Goal: Information Seeking & Learning: Learn about a topic

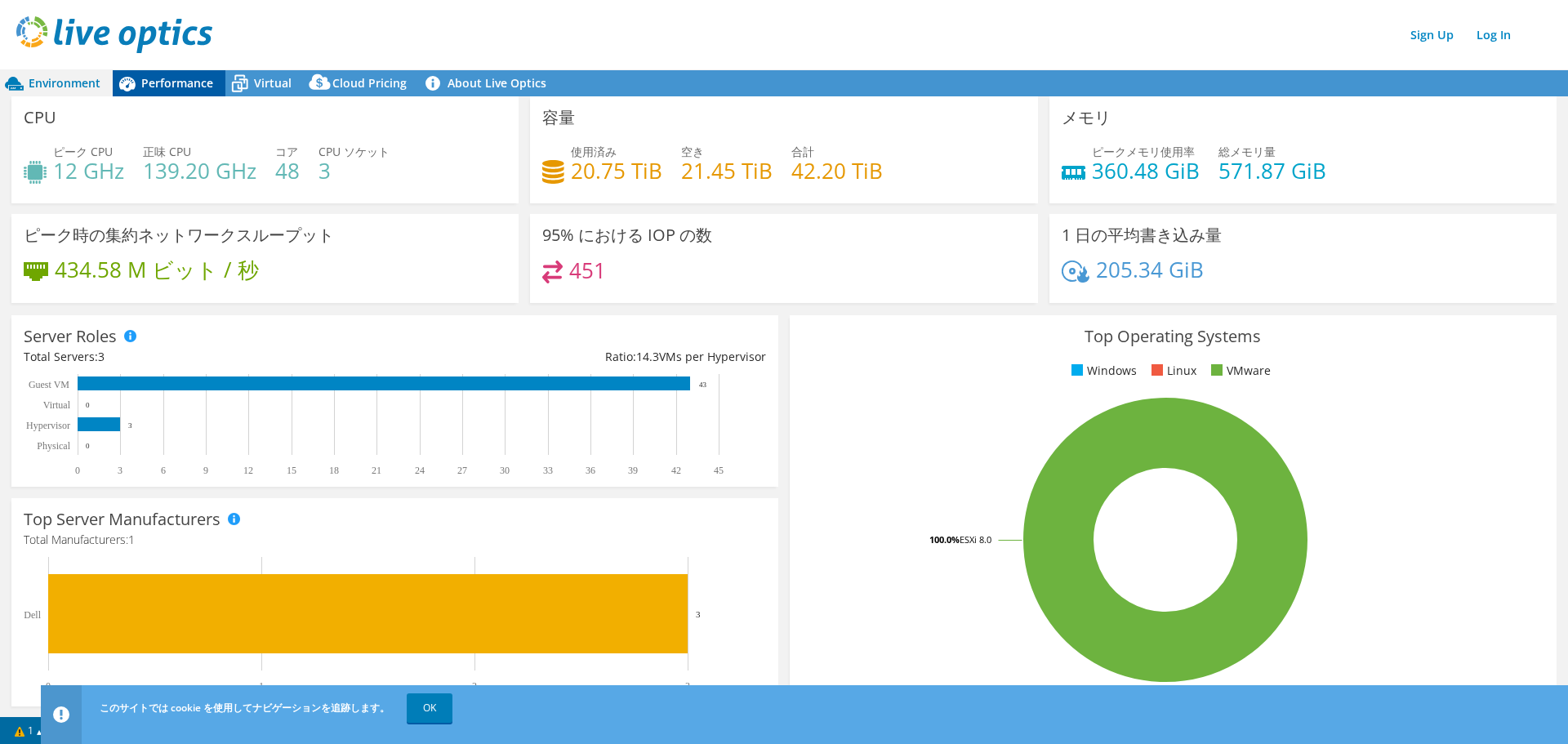
click at [164, 89] on span "Performance" at bounding box center [177, 83] width 72 height 16
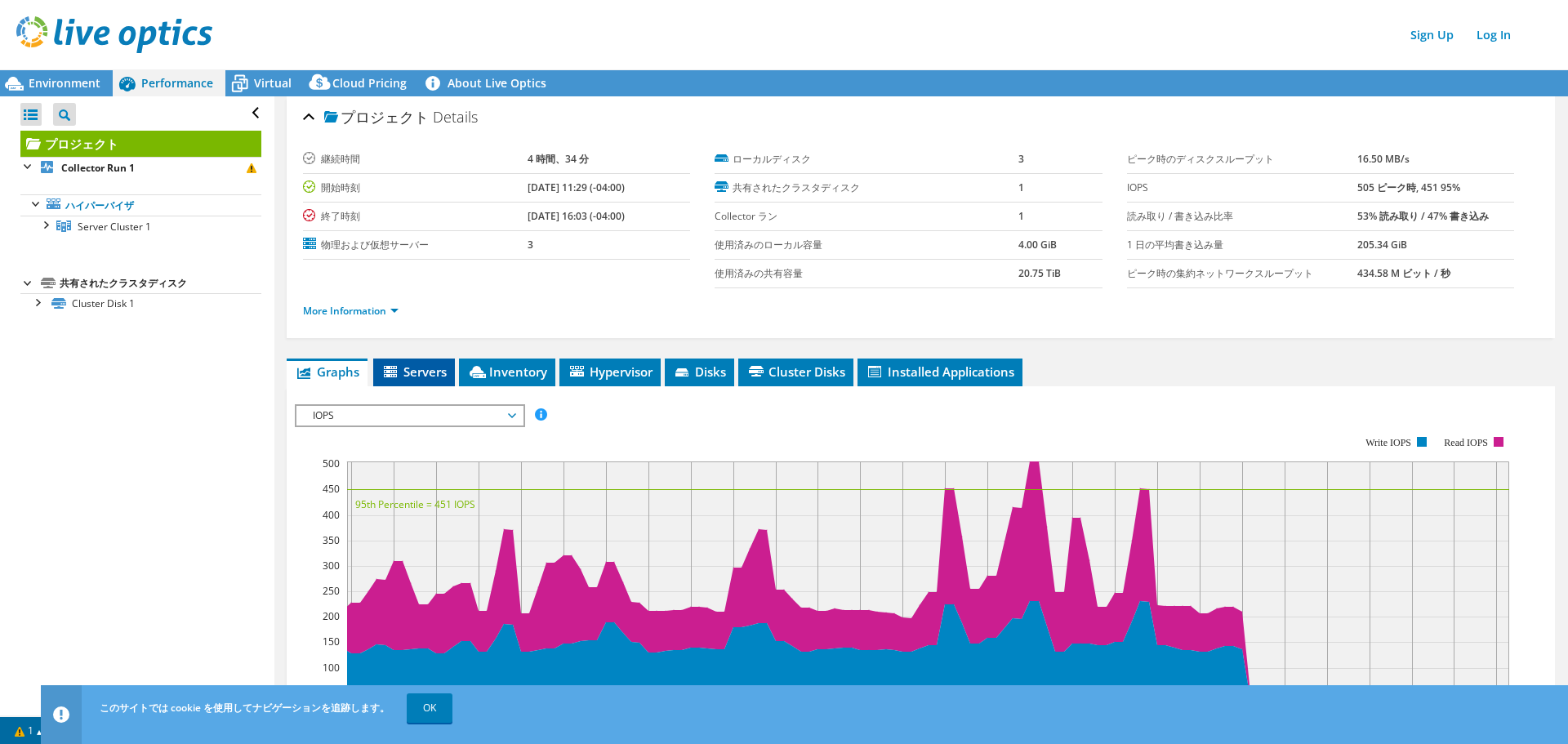
click at [423, 379] on span "Servers" at bounding box center [413, 372] width 65 height 17
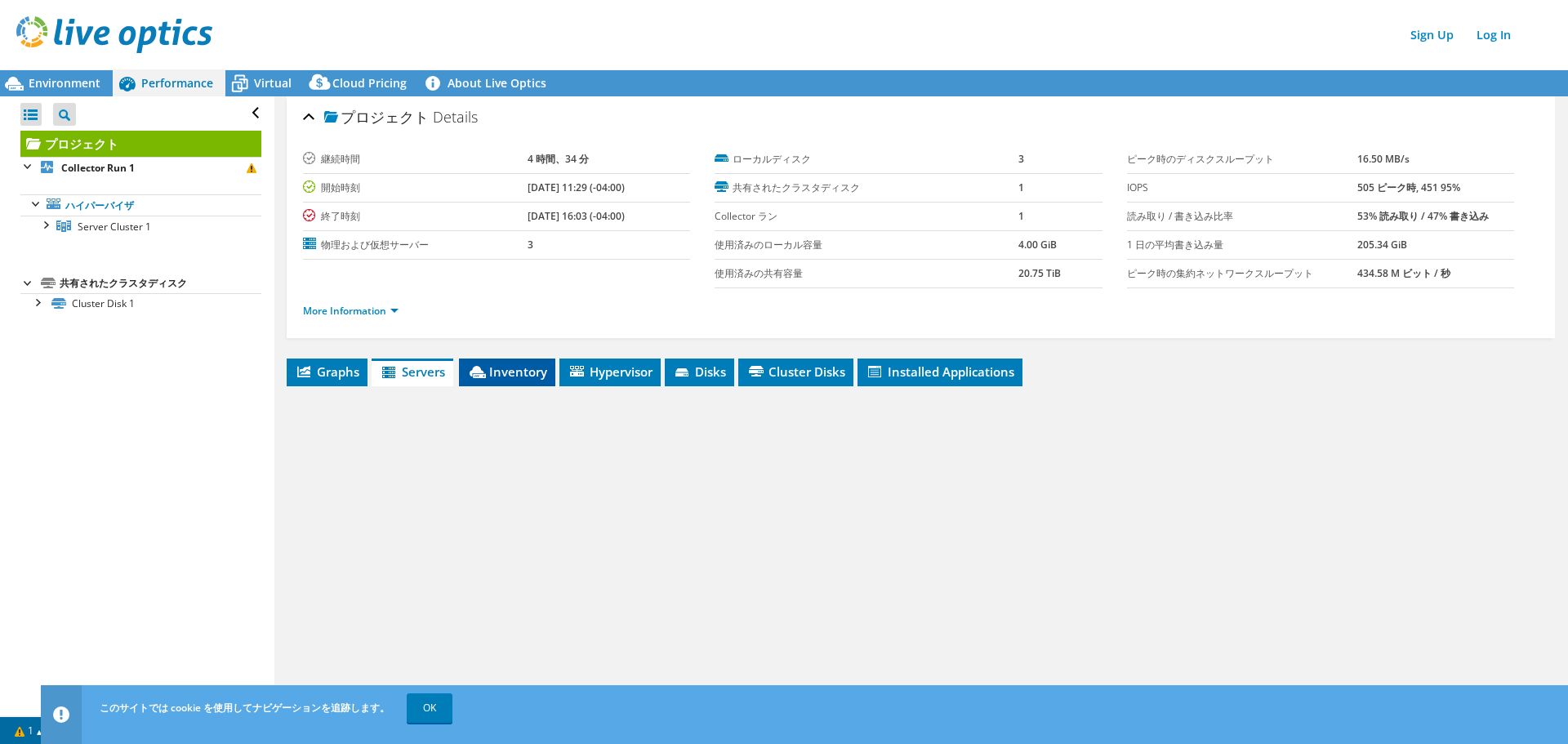
click at [515, 377] on span "Inventory" at bounding box center [507, 372] width 80 height 17
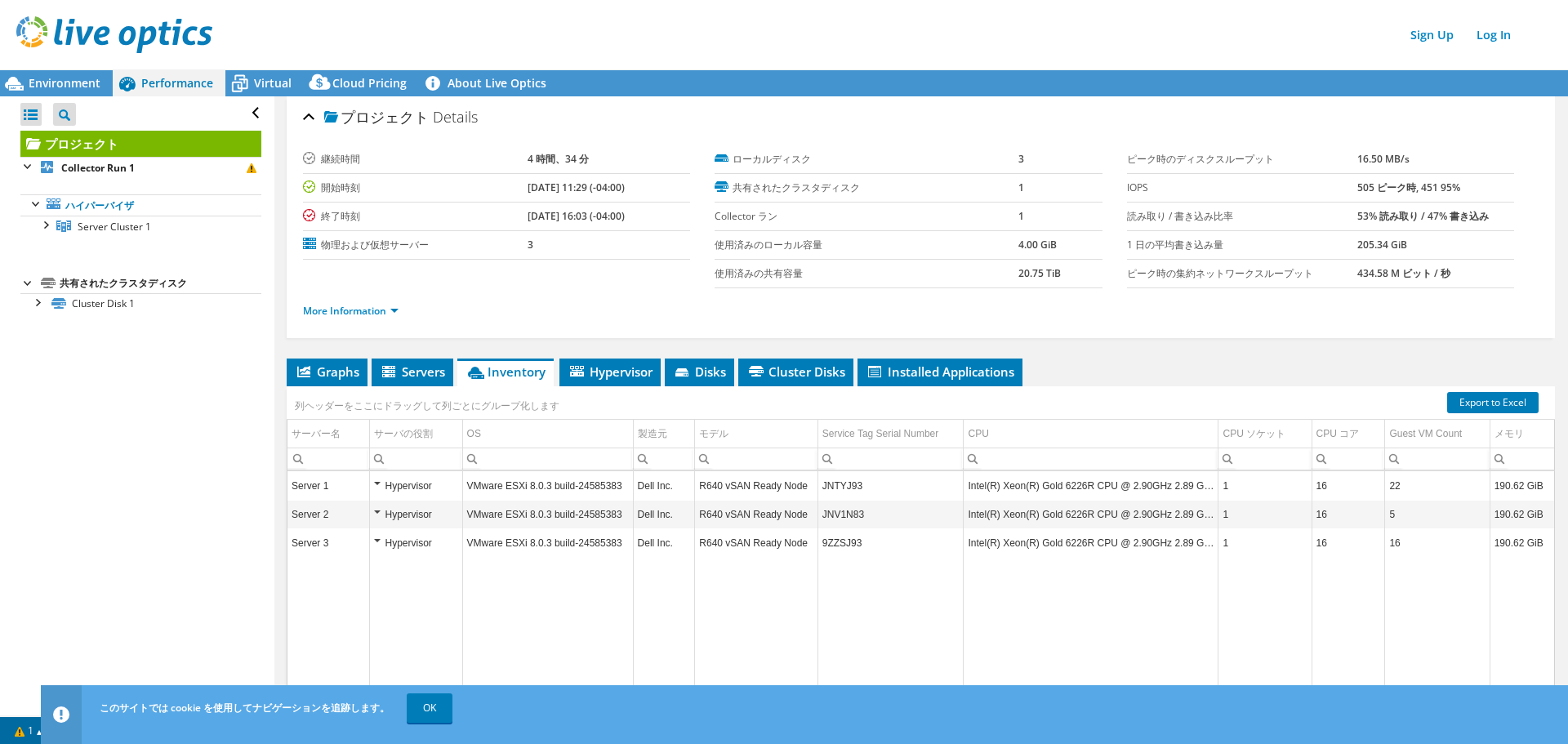
click at [835, 490] on td "JNTYJ93" at bounding box center [890, 486] width 146 height 28
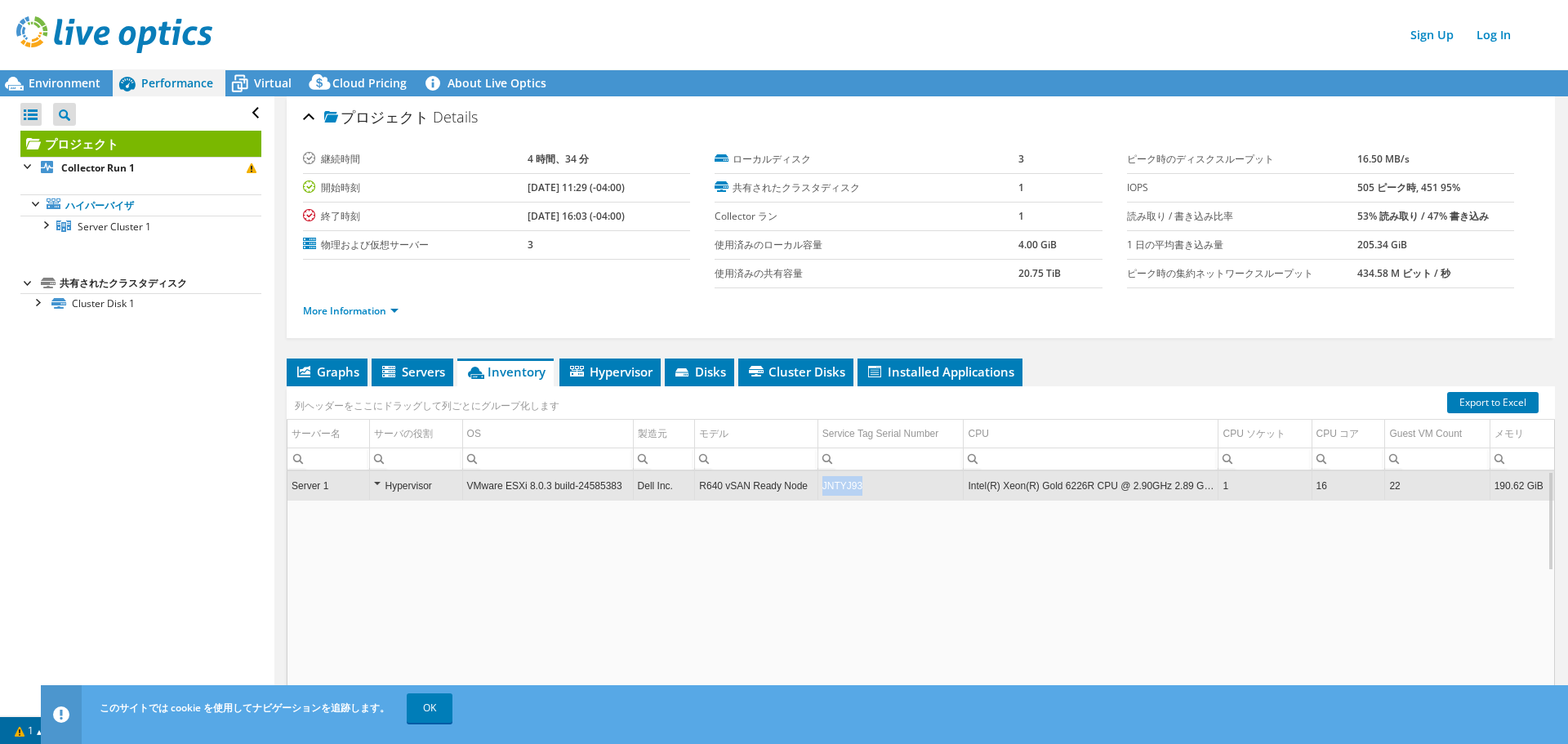
click at [835, 490] on td "JNTYJ93" at bounding box center [890, 486] width 146 height 28
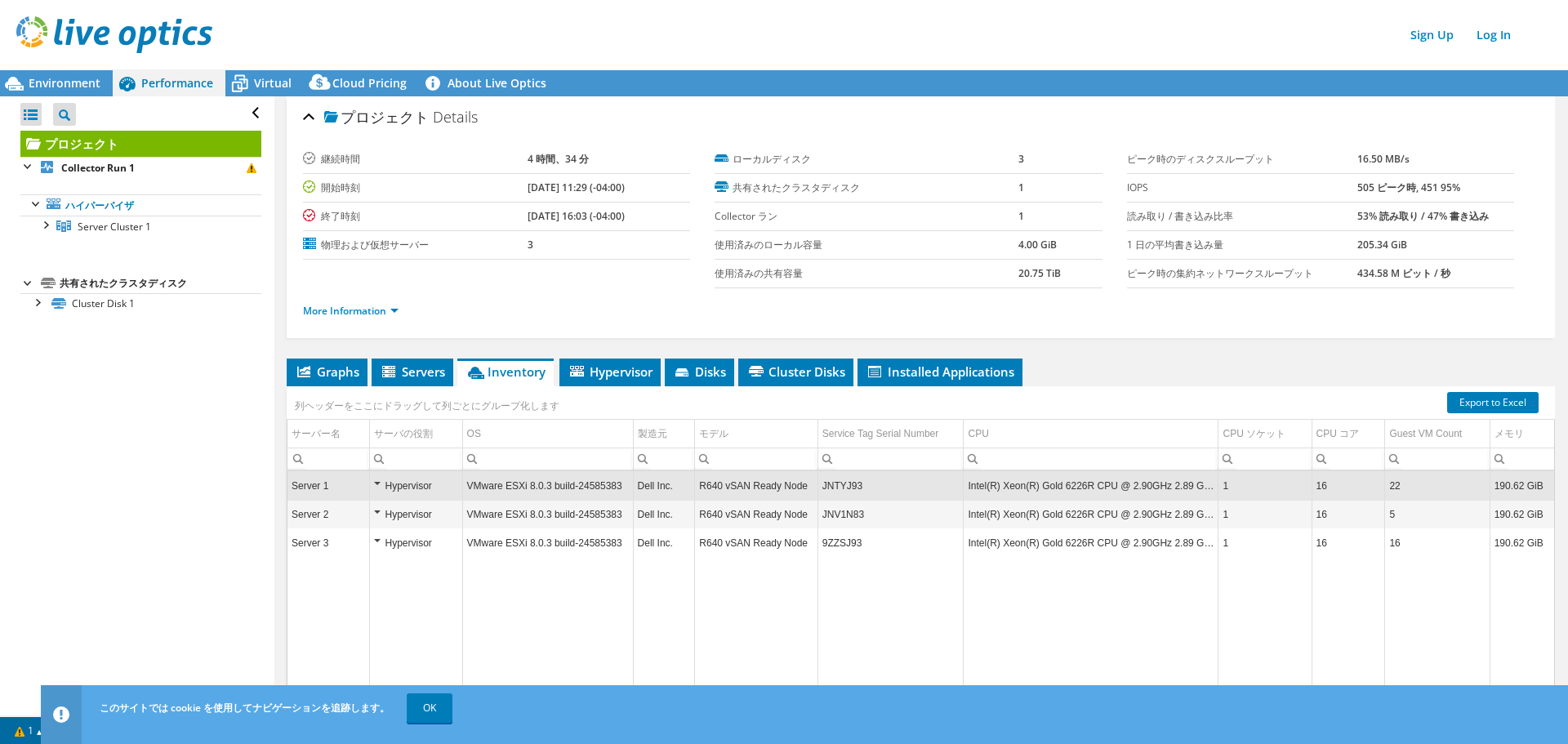
click at [840, 514] on td "JNV1N83" at bounding box center [890, 514] width 146 height 28
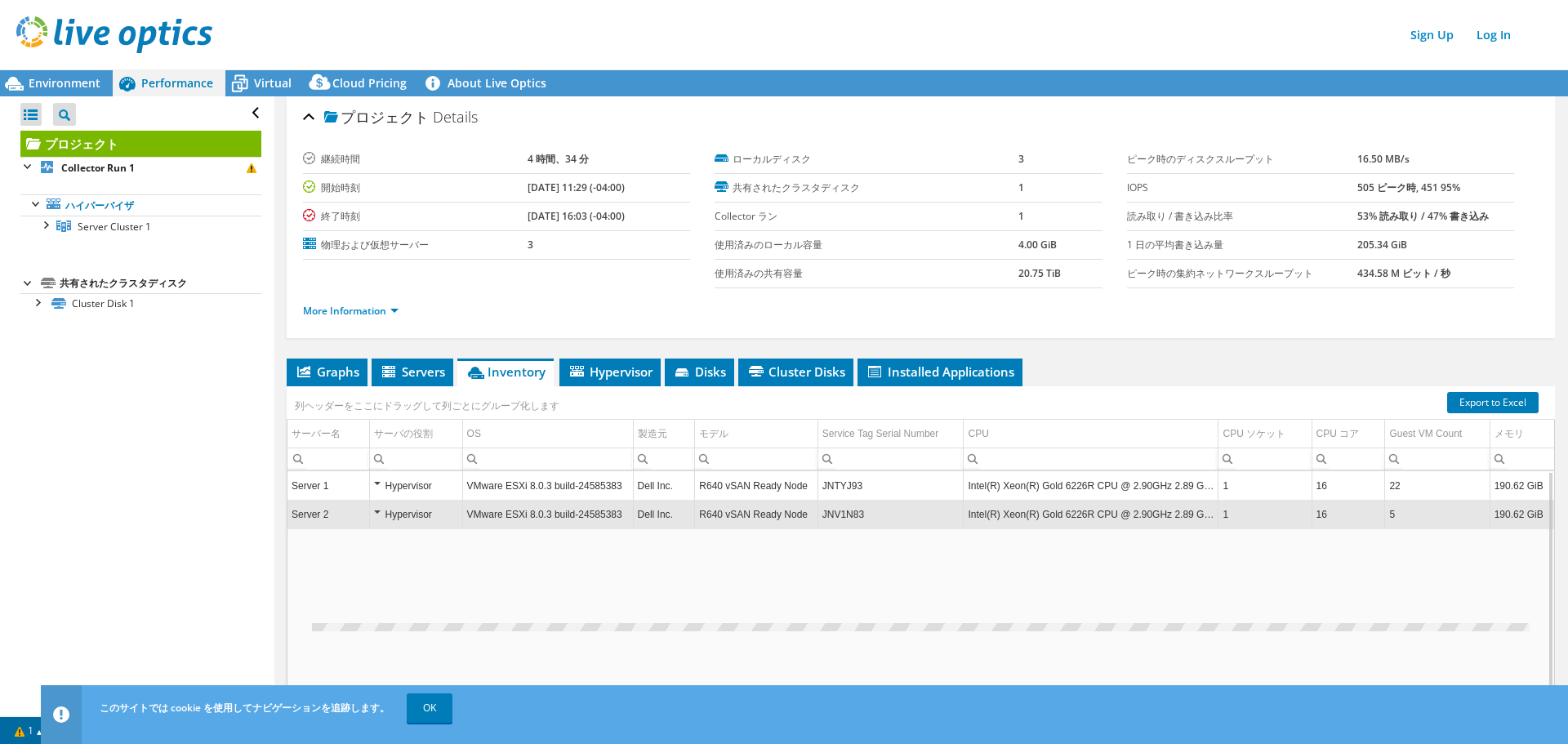
click at [840, 514] on td "JNV1N83" at bounding box center [890, 514] width 146 height 28
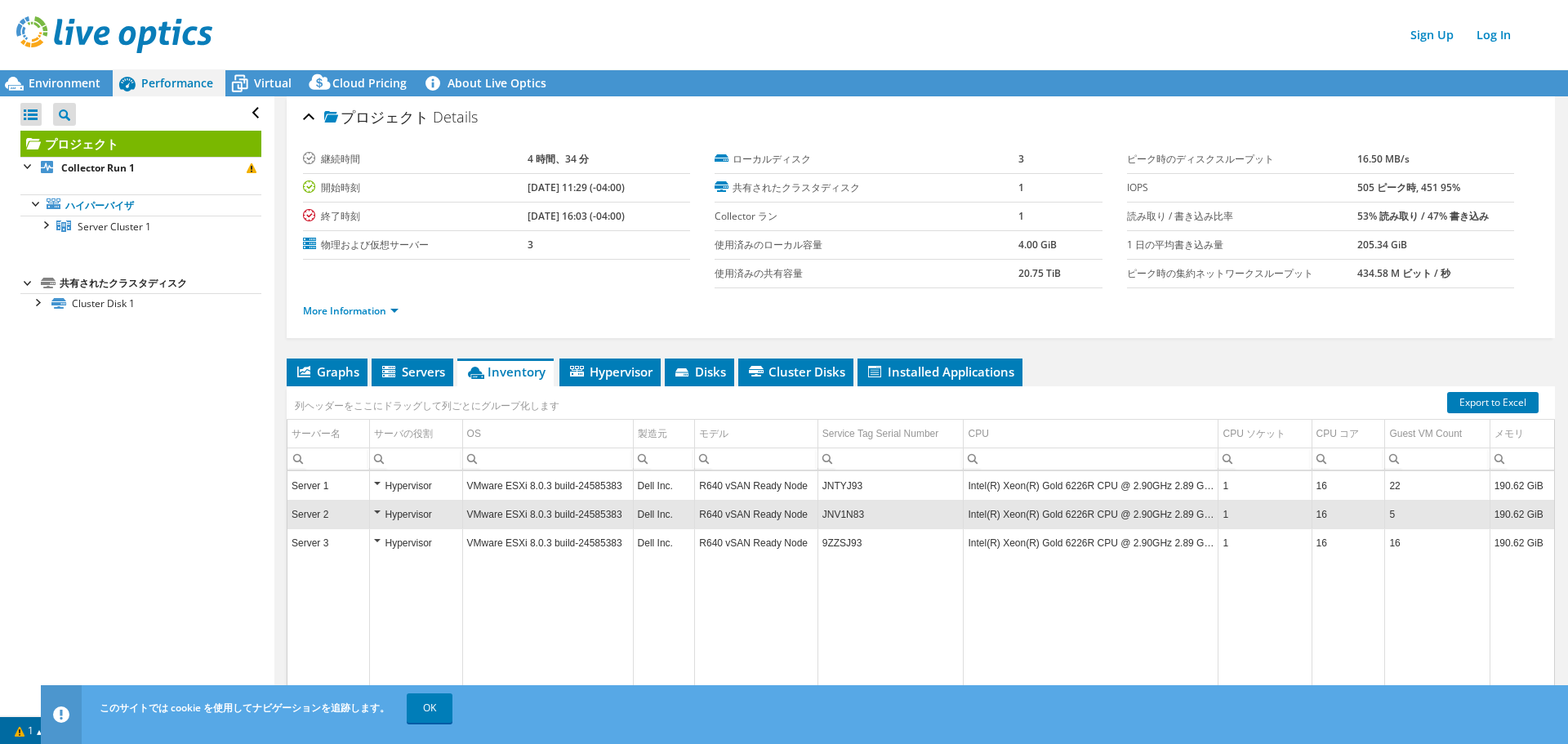
click at [840, 514] on td "JNV1N83" at bounding box center [890, 514] width 146 height 28
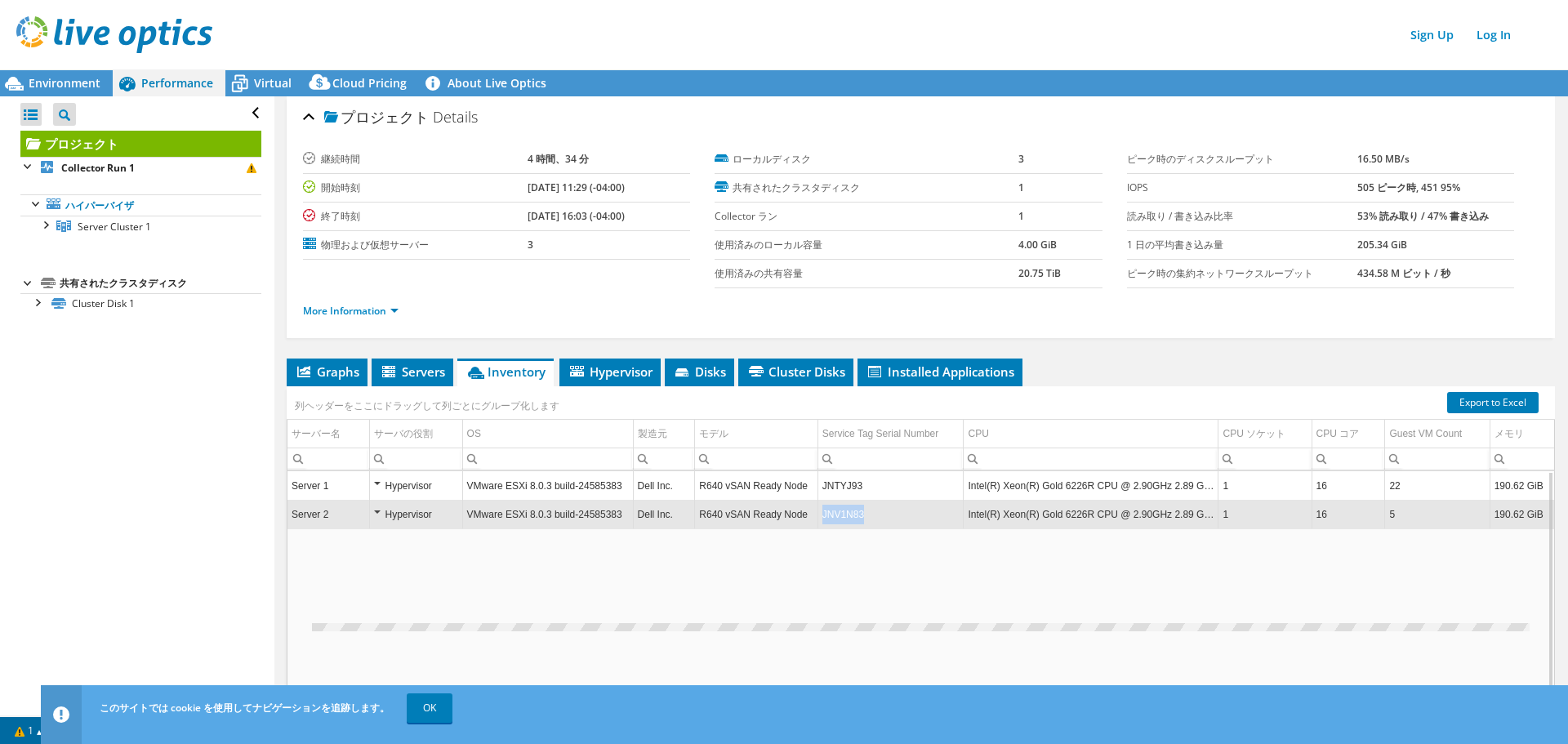
click at [840, 514] on td "JNV1N83" at bounding box center [890, 514] width 146 height 28
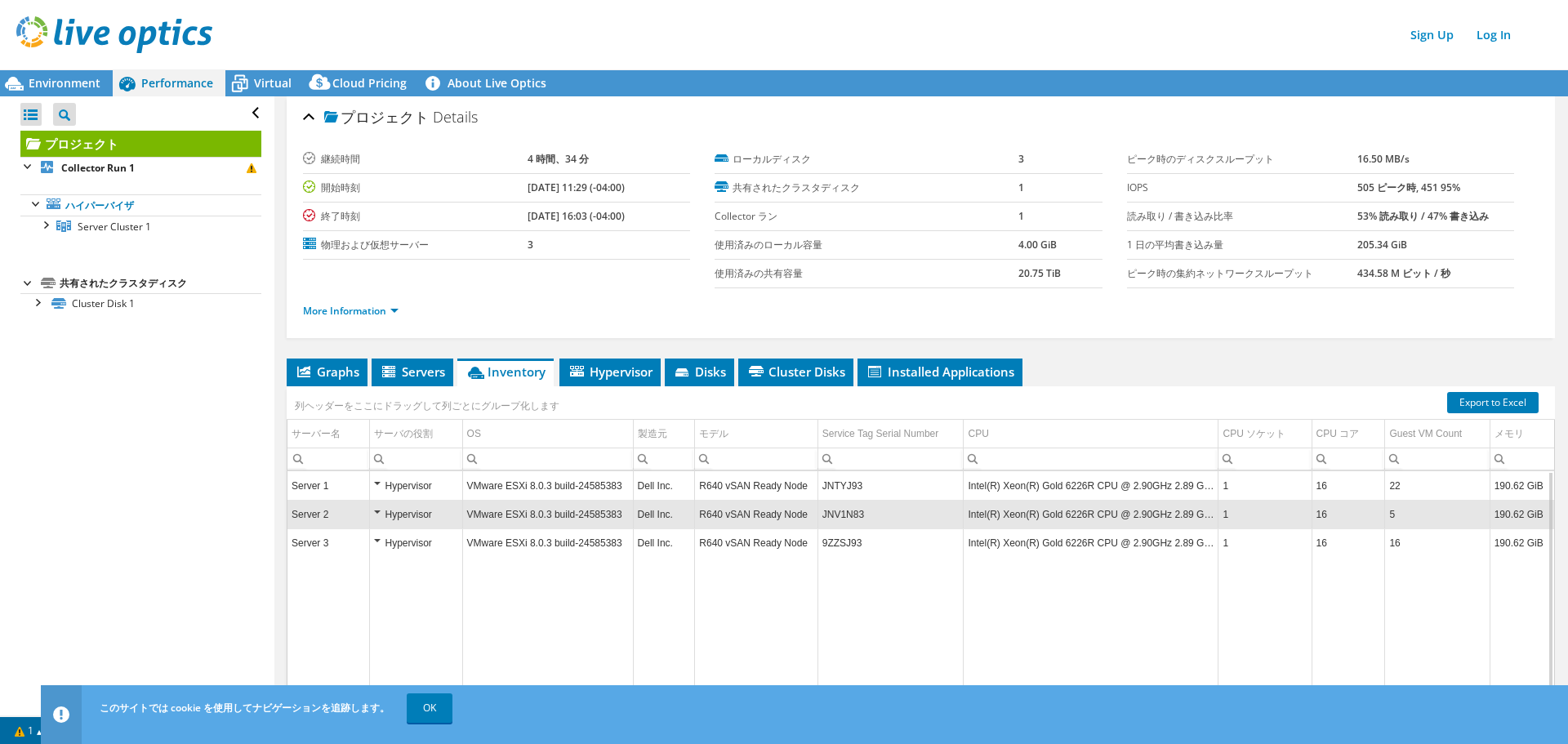
click at [840, 514] on td "JNV1N83" at bounding box center [890, 514] width 146 height 28
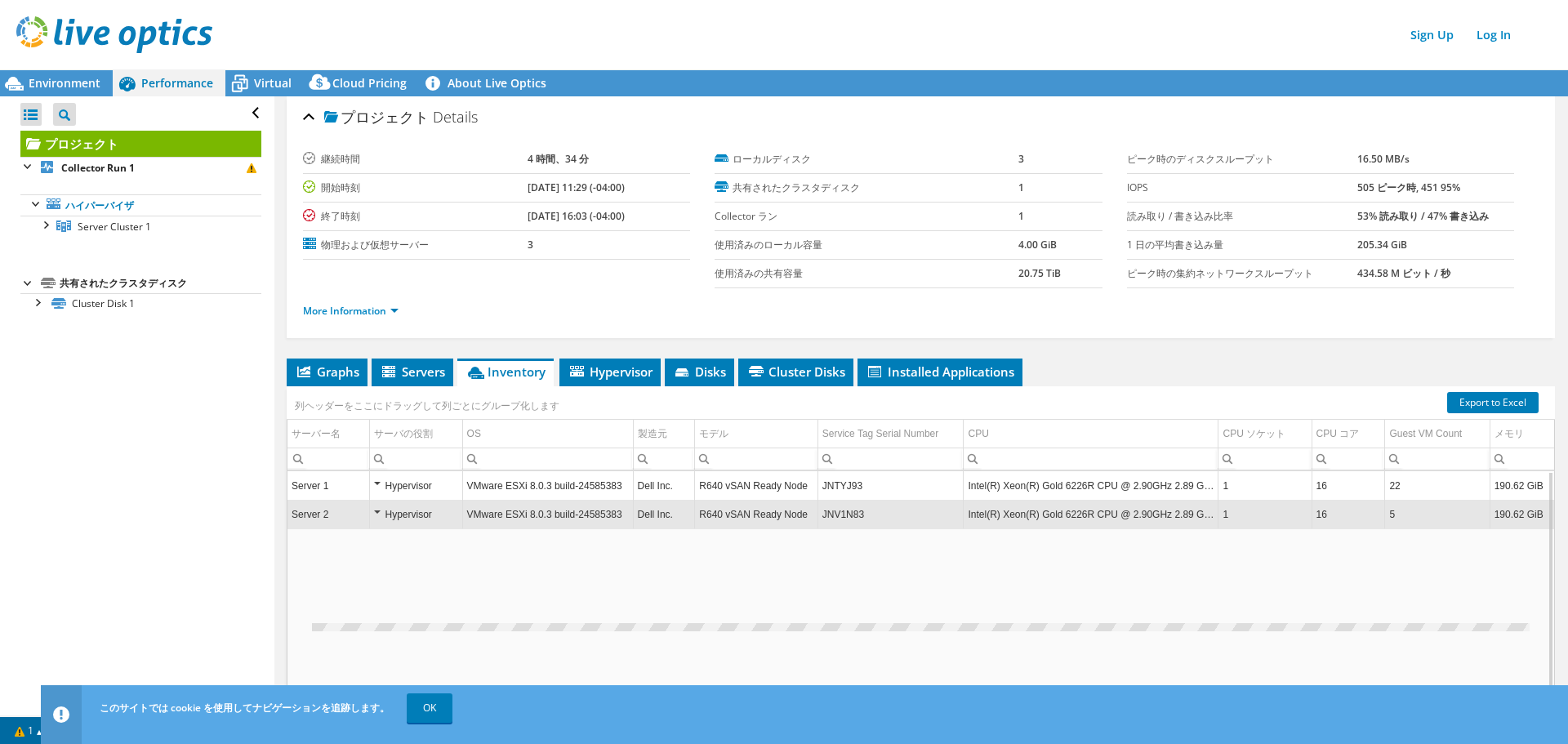
click at [840, 514] on td "JNV1N83" at bounding box center [890, 514] width 146 height 28
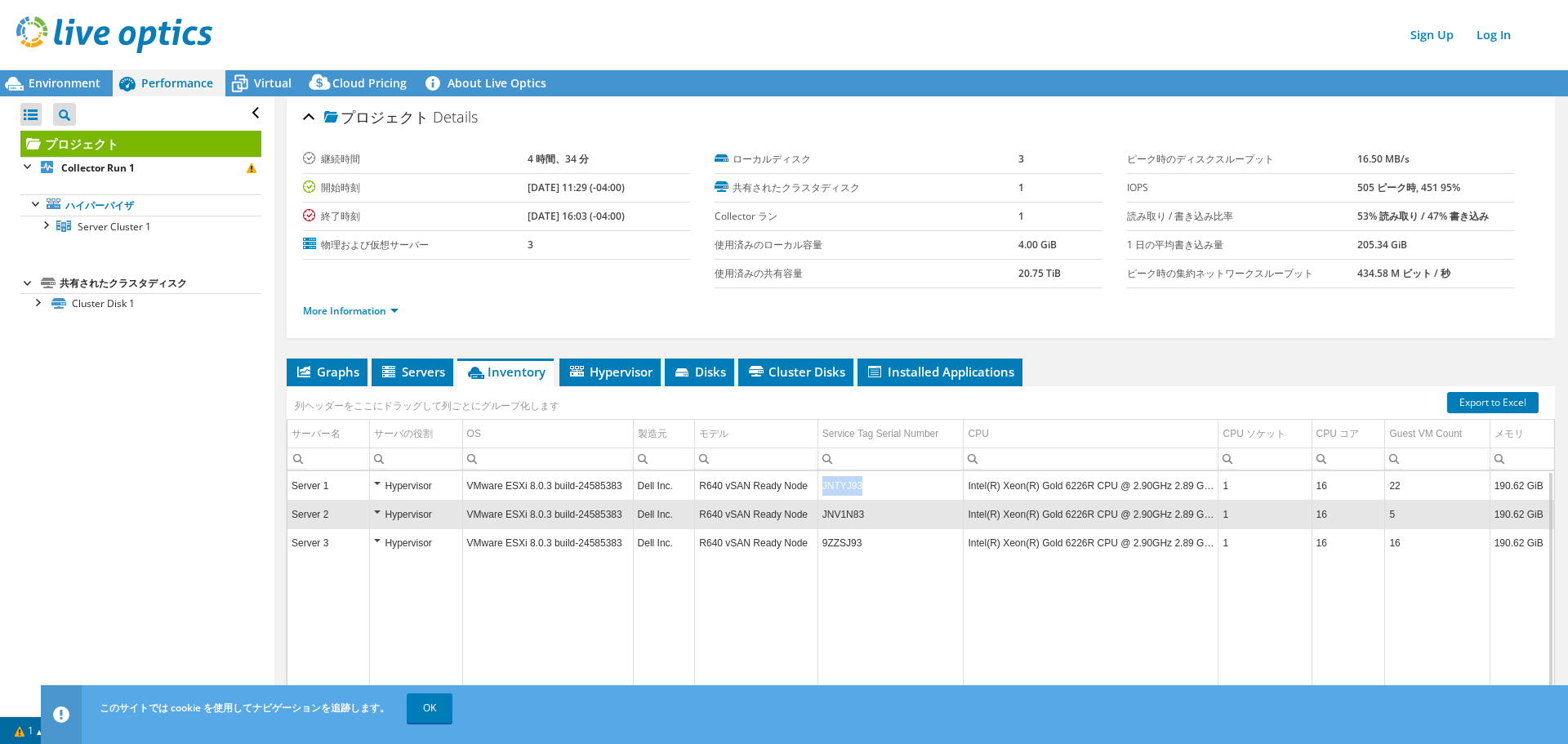
drag, startPoint x: 876, startPoint y: 491, endPoint x: 806, endPoint y: 487, distance: 70.1
click at [806, 487] on tr "Server 1 Hypervisor VMware ESXi 8.0.3 build-24585383 Dell Inc. R640 vSAN Ready …" at bounding box center [920, 486] width 1267 height 28
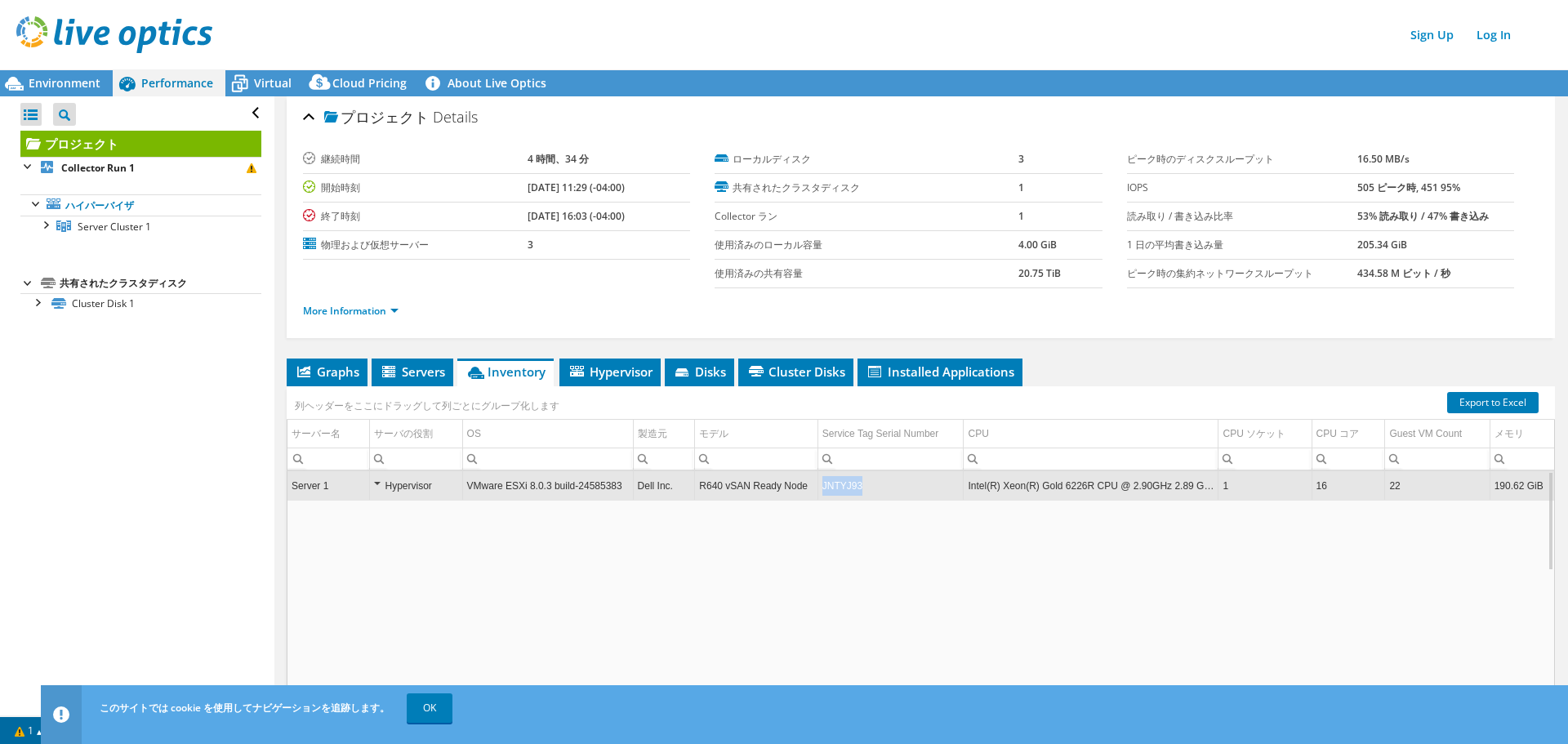
drag, startPoint x: 865, startPoint y: 488, endPoint x: 807, endPoint y: 490, distance: 58.0
click at [807, 490] on tr "Server 1 Hypervisor VMware ESXi 8.0.3 build-24585383 Dell Inc. R640 vSAN Ready …" at bounding box center [920, 486] width 1267 height 28
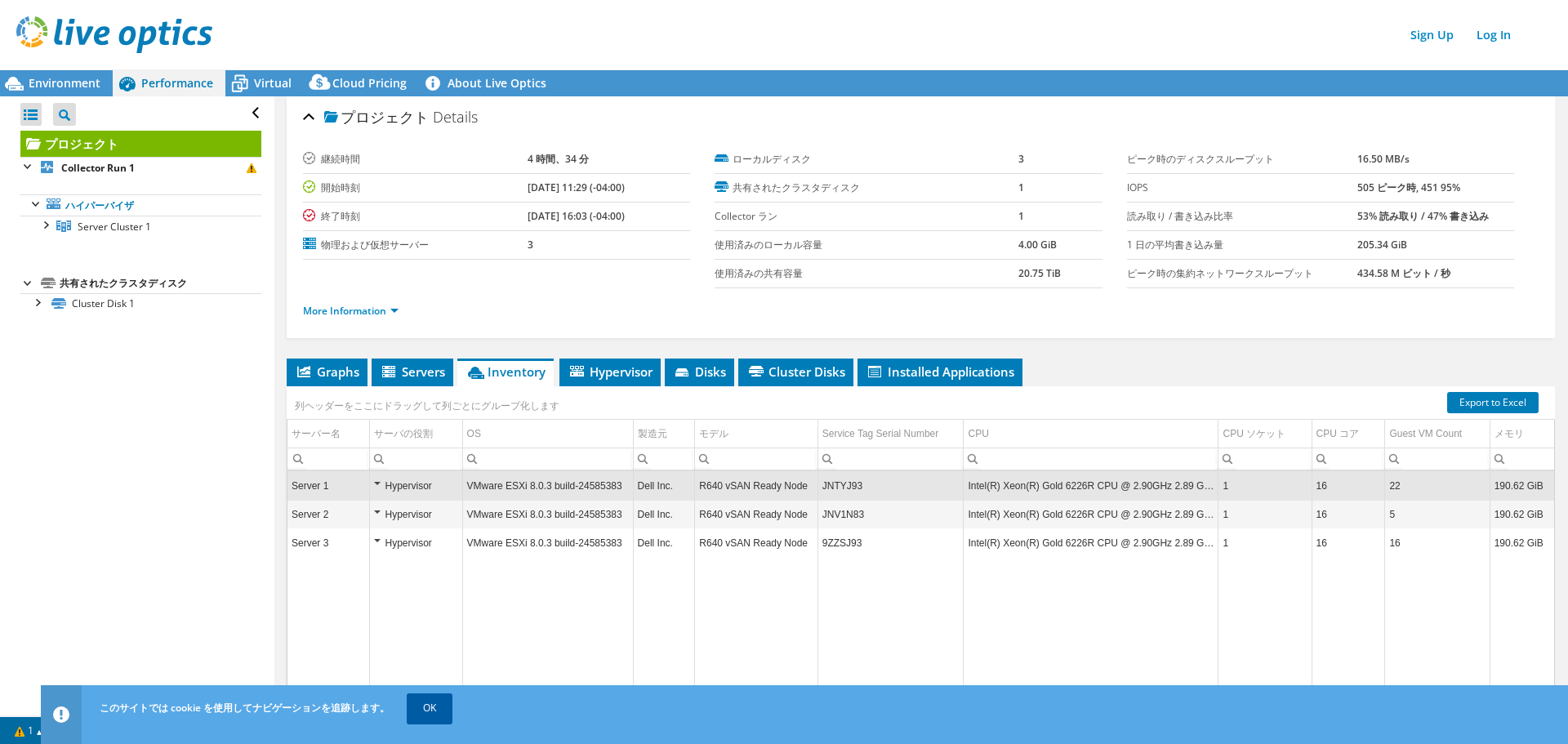
click at [428, 705] on link "OK" at bounding box center [430, 708] width 46 height 29
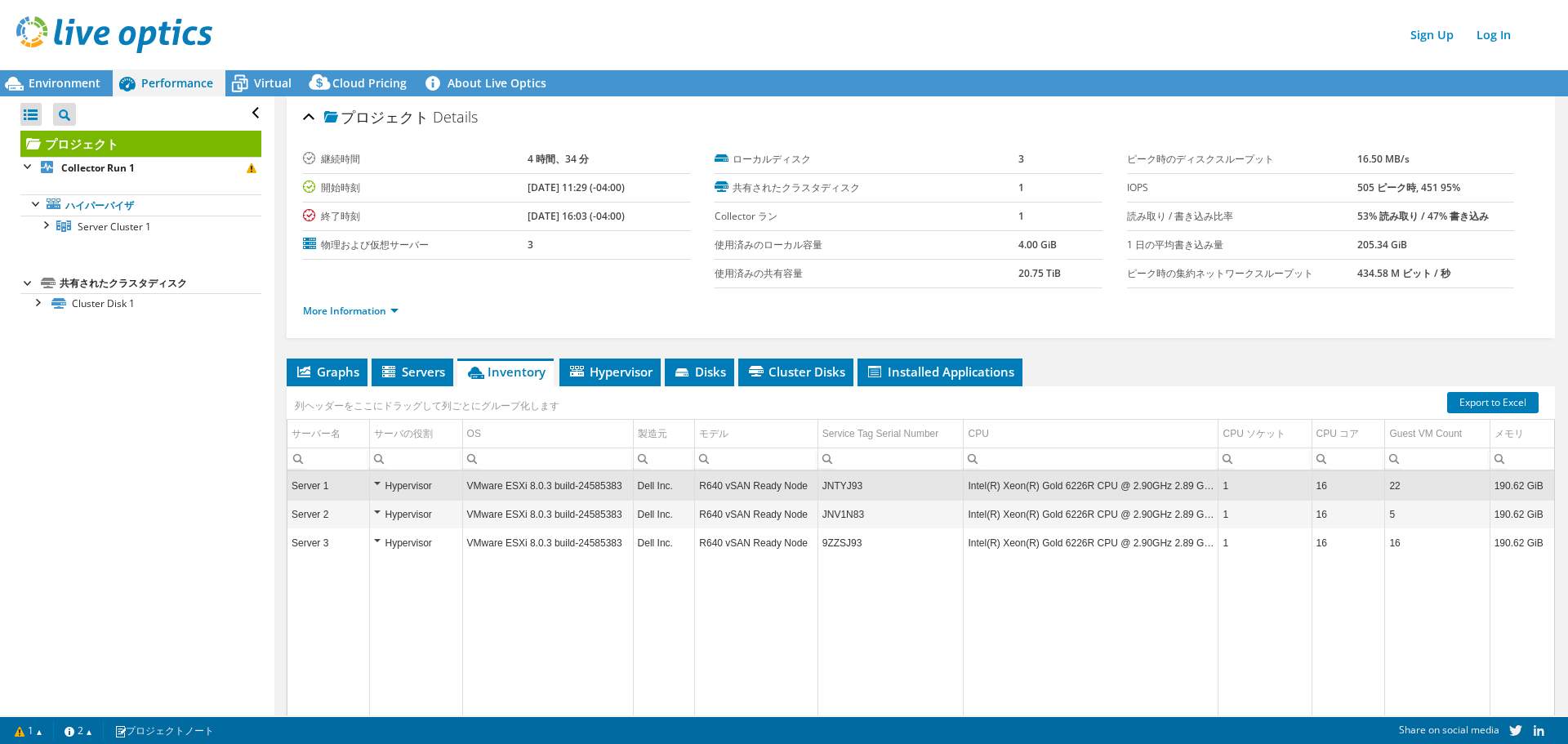
click at [1195, 368] on ul "Graphs Servers Inventory Hypervisor Disks Cluster Disks Installed Applications" at bounding box center [920, 372] width 1269 height 28
click at [35, 90] on span "Environment" at bounding box center [64, 83] width 72 height 16
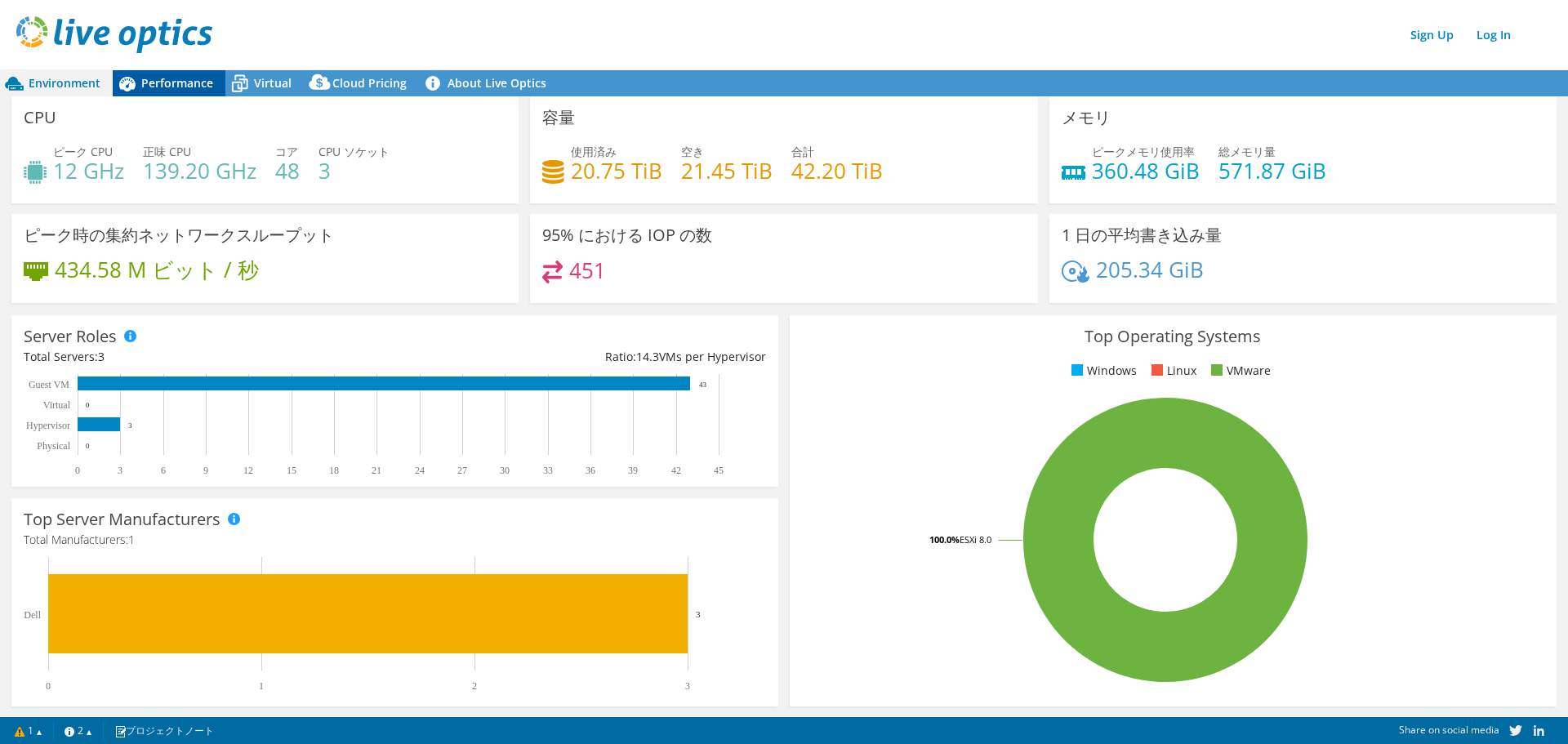
click at [164, 88] on span "Performance" at bounding box center [177, 83] width 72 height 16
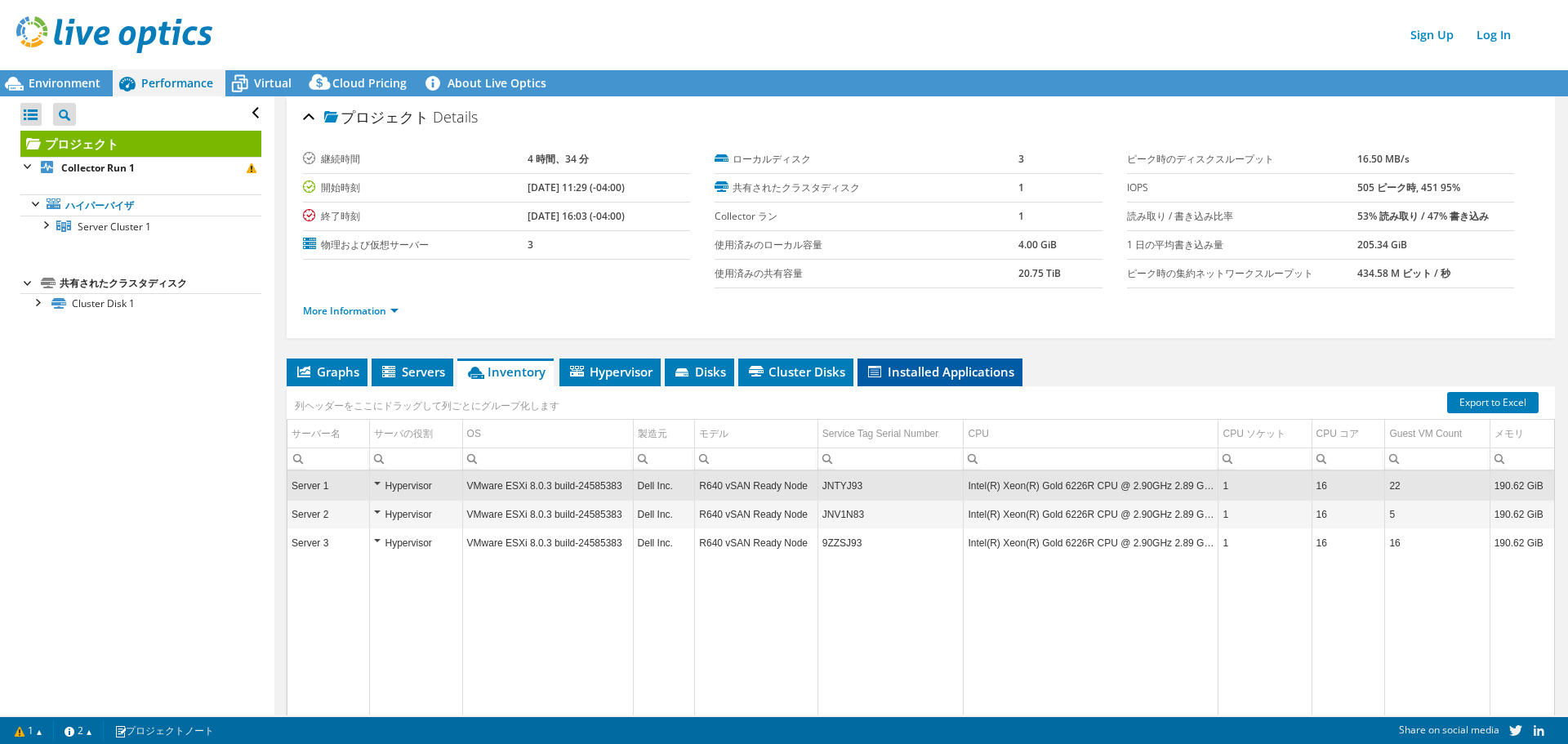
click at [962, 384] on li "Installed Applications" at bounding box center [941, 372] width 165 height 28
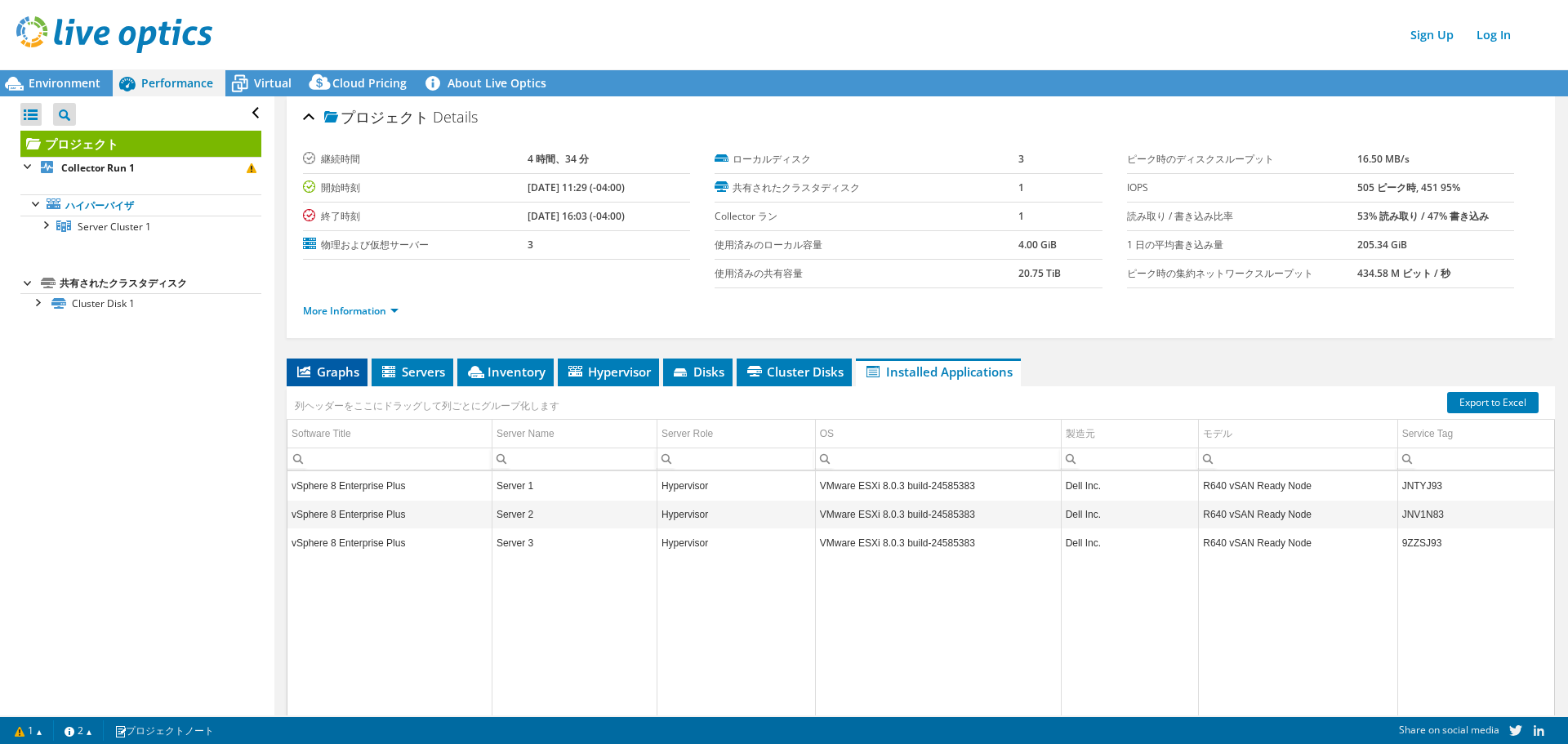
click at [312, 370] on span "Graphs" at bounding box center [327, 372] width 64 height 17
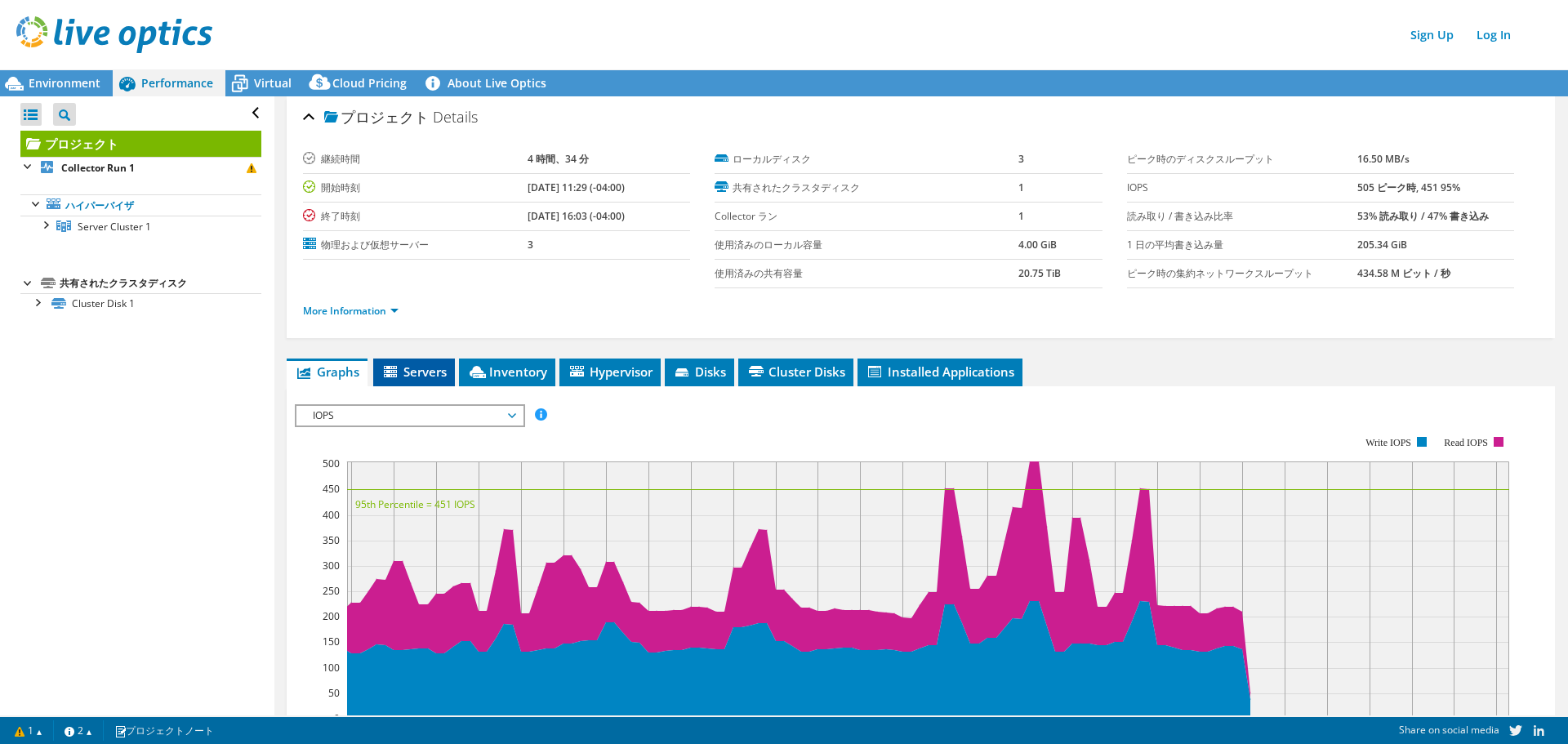
click at [436, 378] on span "Servers" at bounding box center [413, 372] width 65 height 17
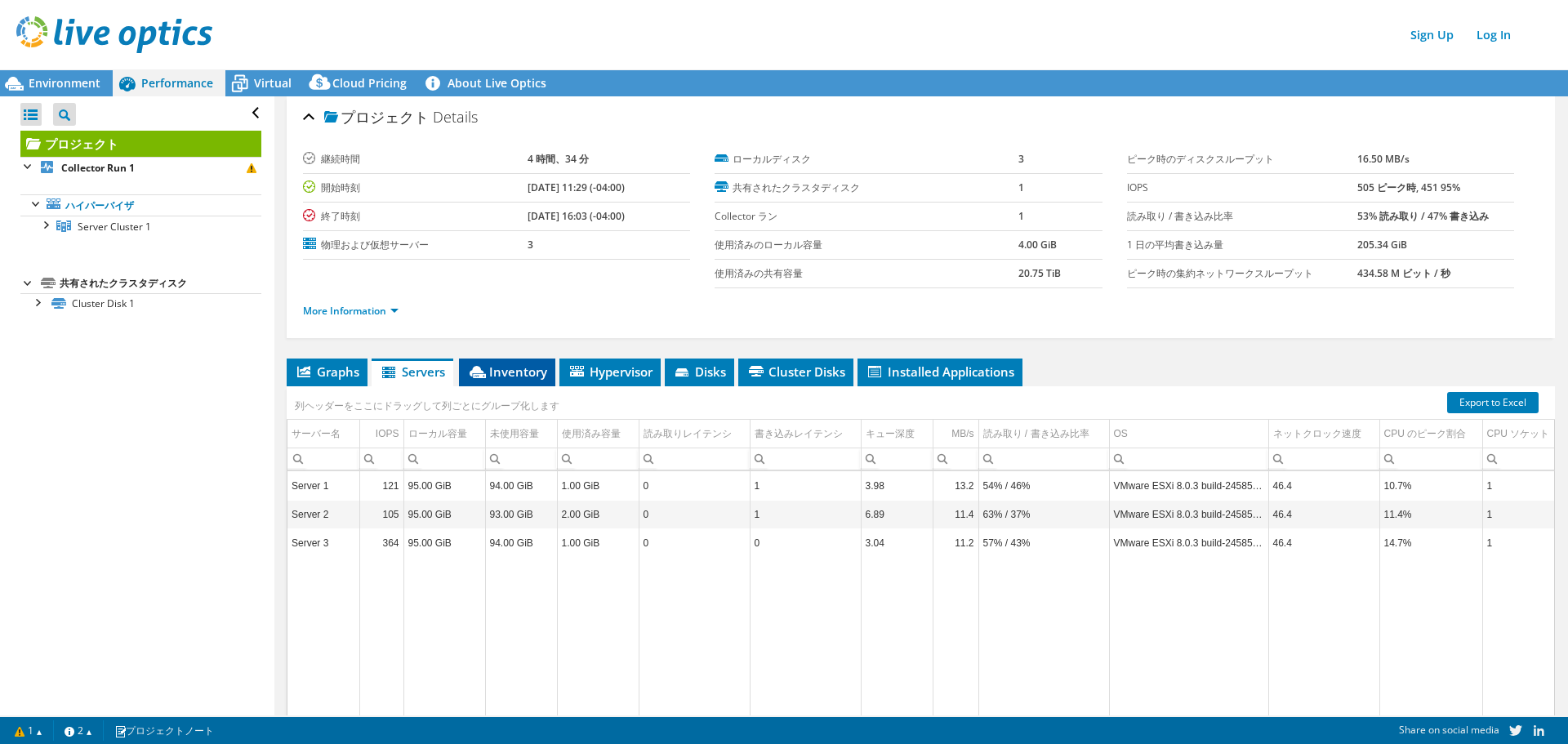
click at [514, 377] on span "Inventory" at bounding box center [507, 372] width 80 height 17
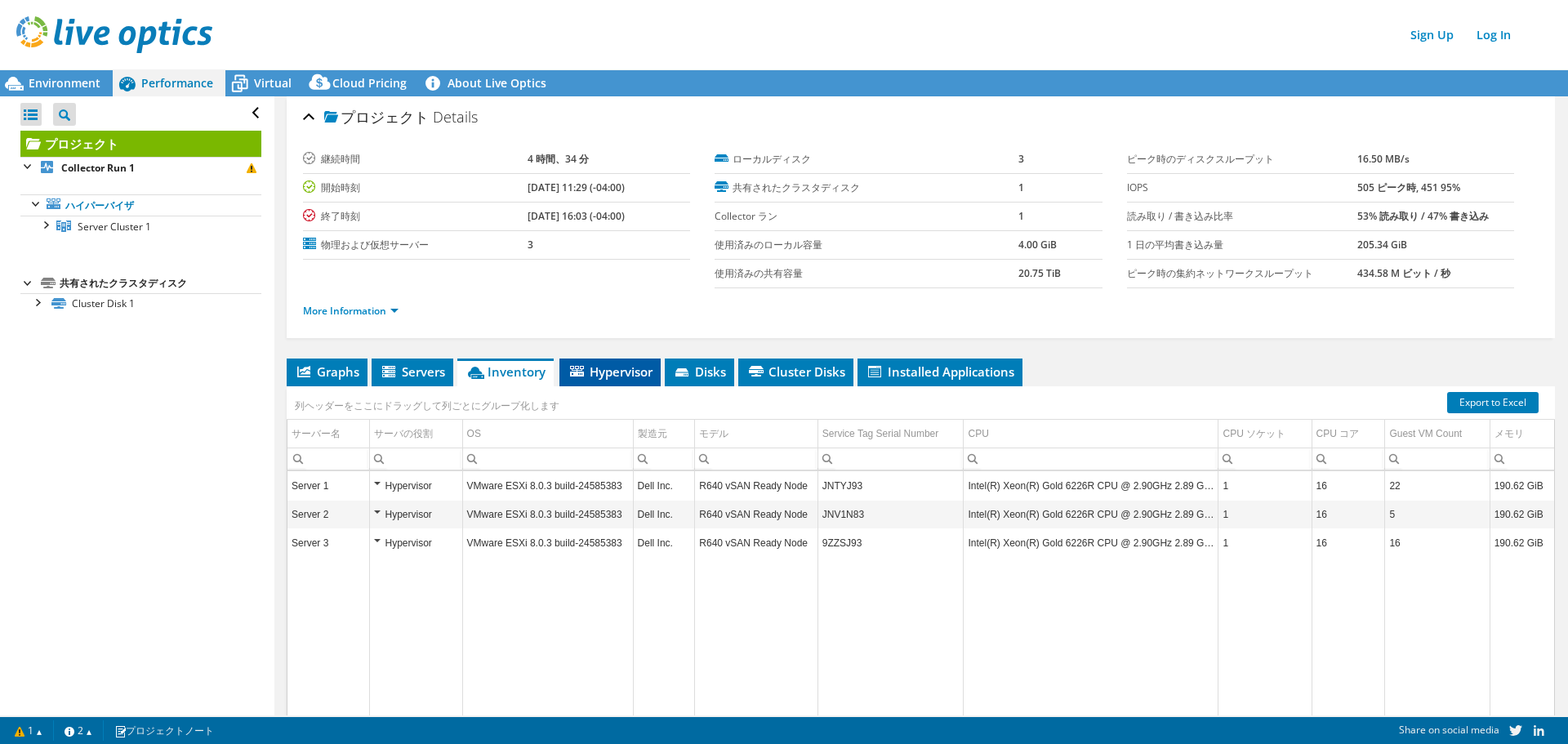
click at [631, 378] on span "Hypervisor" at bounding box center [610, 372] width 85 height 17
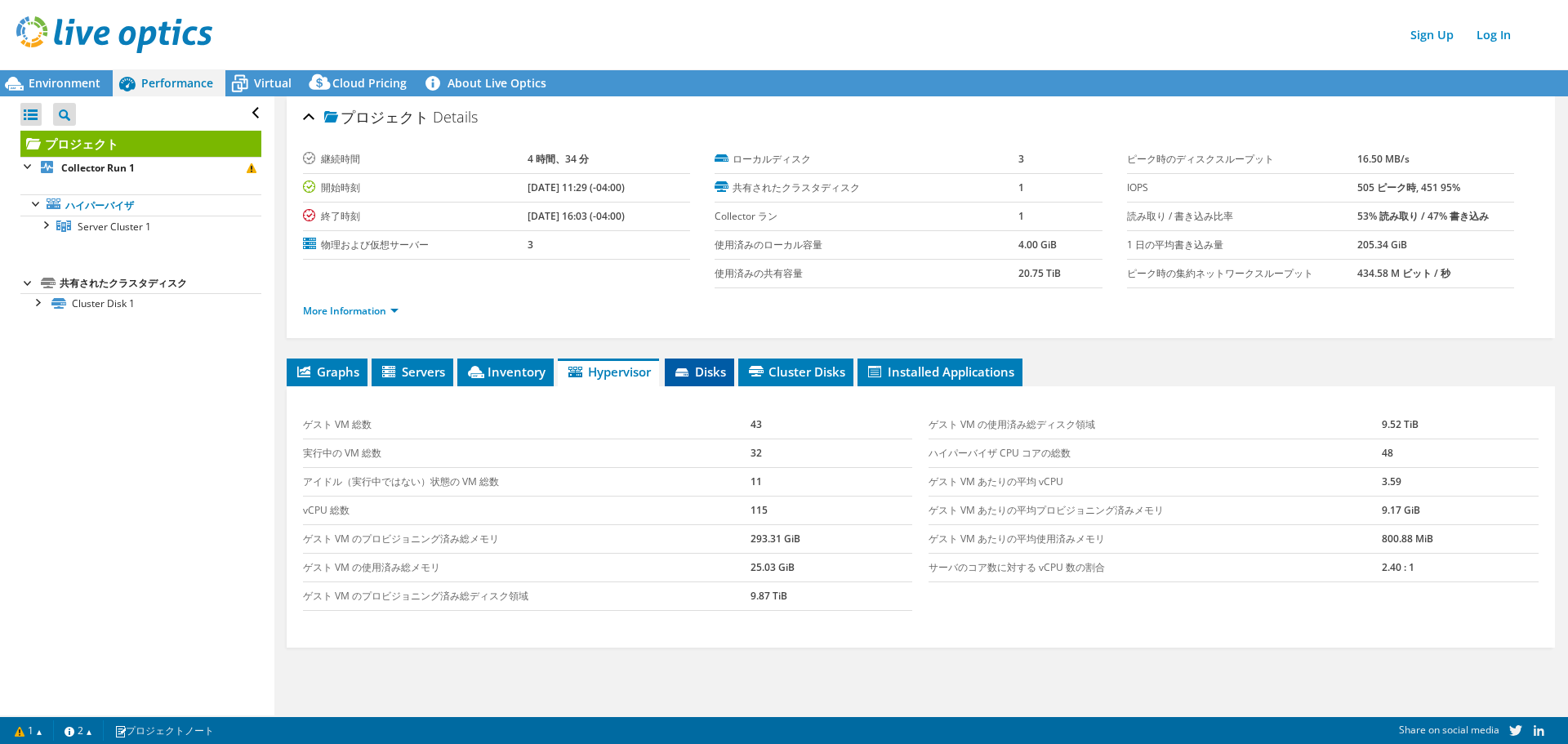
click at [700, 376] on span "Disks" at bounding box center [700, 372] width 53 height 17
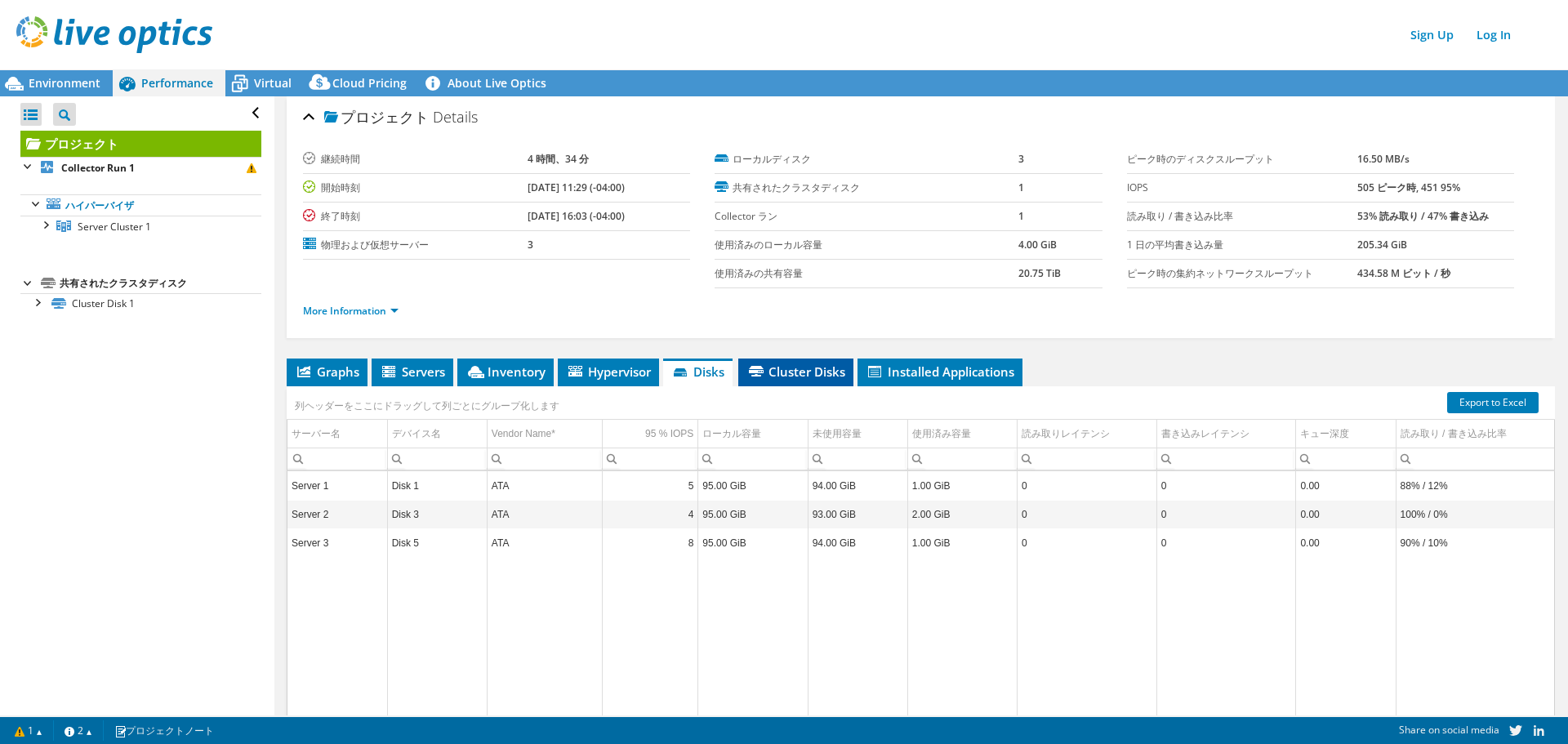
click at [801, 379] on li "Cluster Disks" at bounding box center [795, 372] width 115 height 28
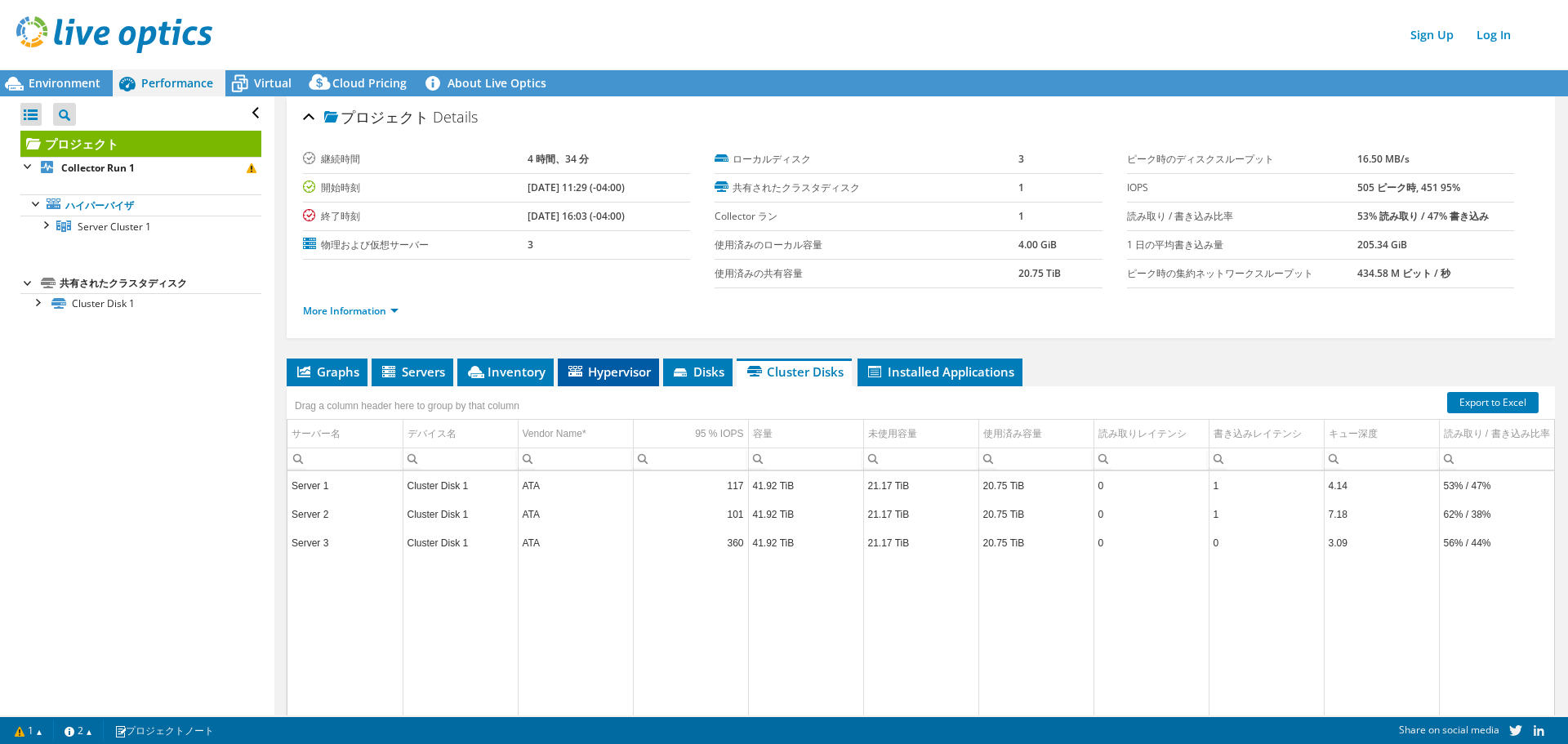
click at [624, 372] on span "Hypervisor" at bounding box center [608, 372] width 85 height 17
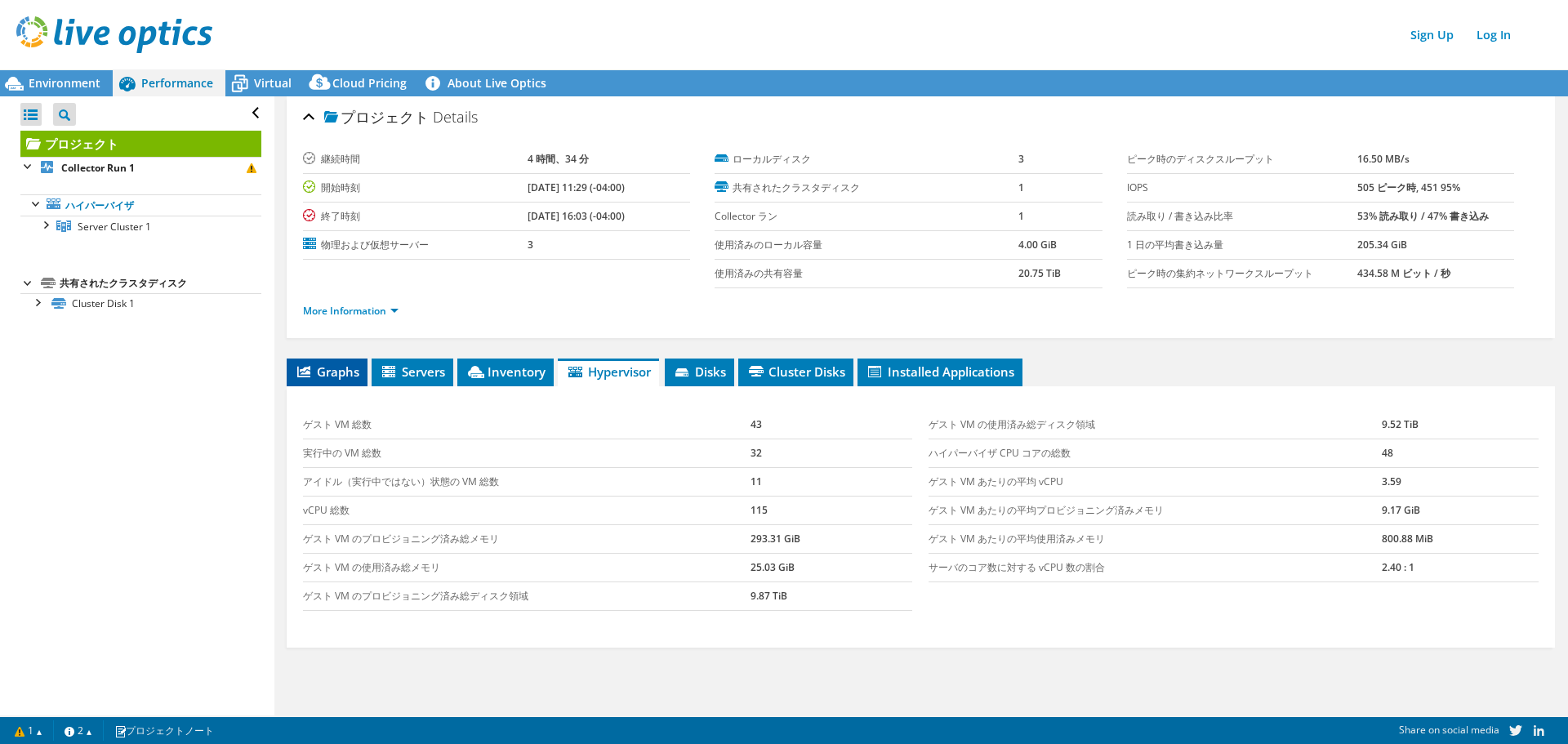
click at [342, 378] on span "Graphs" at bounding box center [327, 372] width 64 height 17
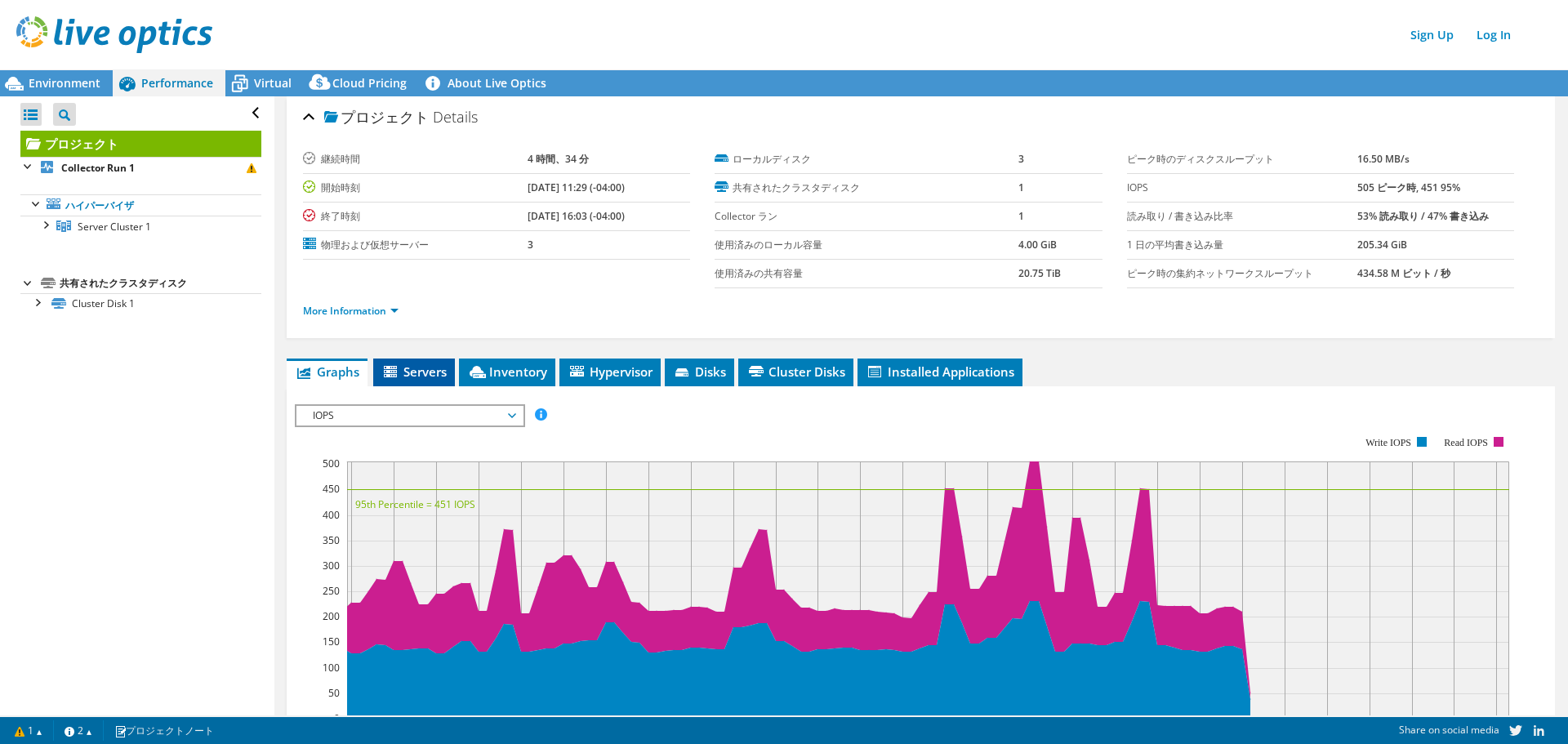
click at [407, 374] on span "Servers" at bounding box center [413, 372] width 65 height 17
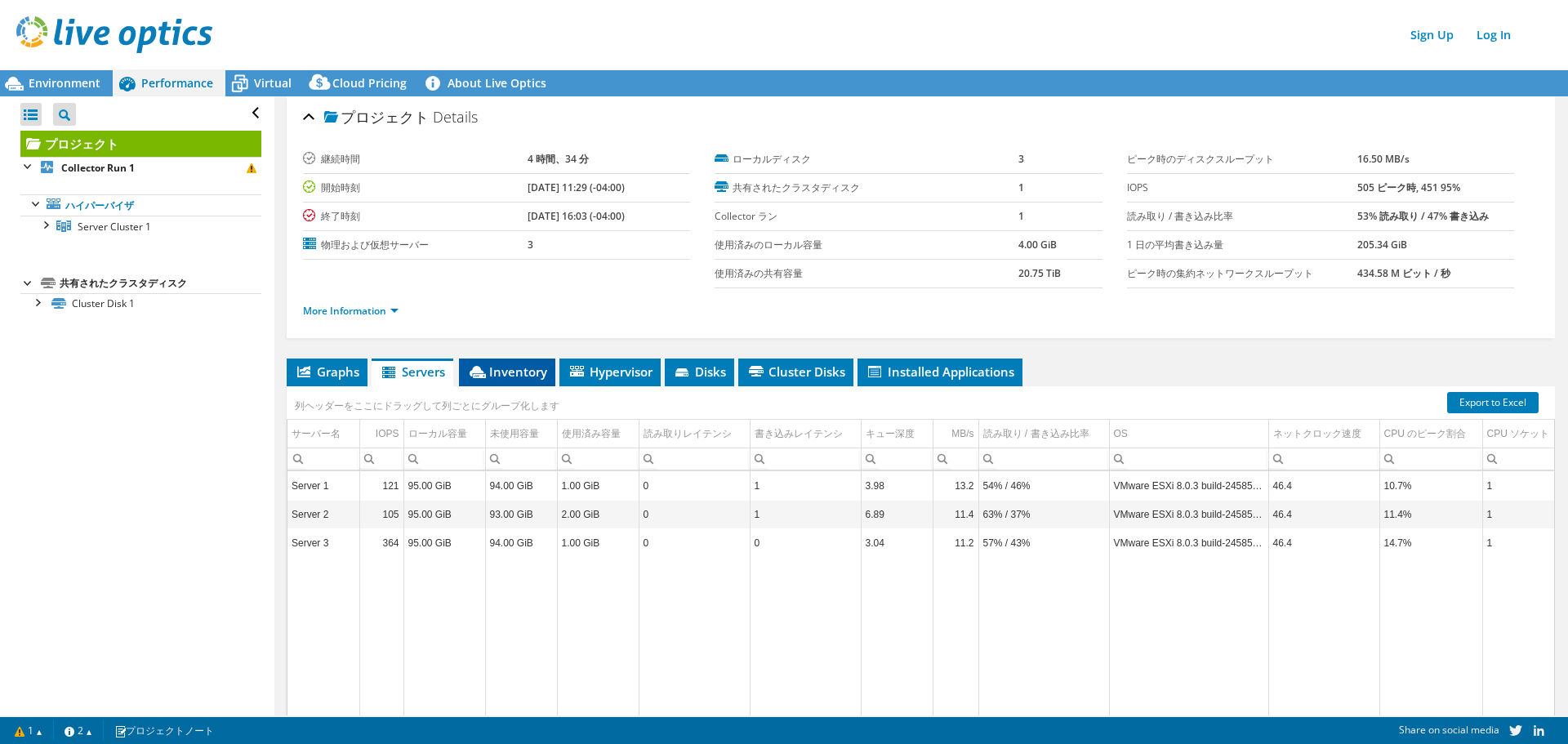
click at [510, 375] on span "Inventory" at bounding box center [507, 372] width 80 height 17
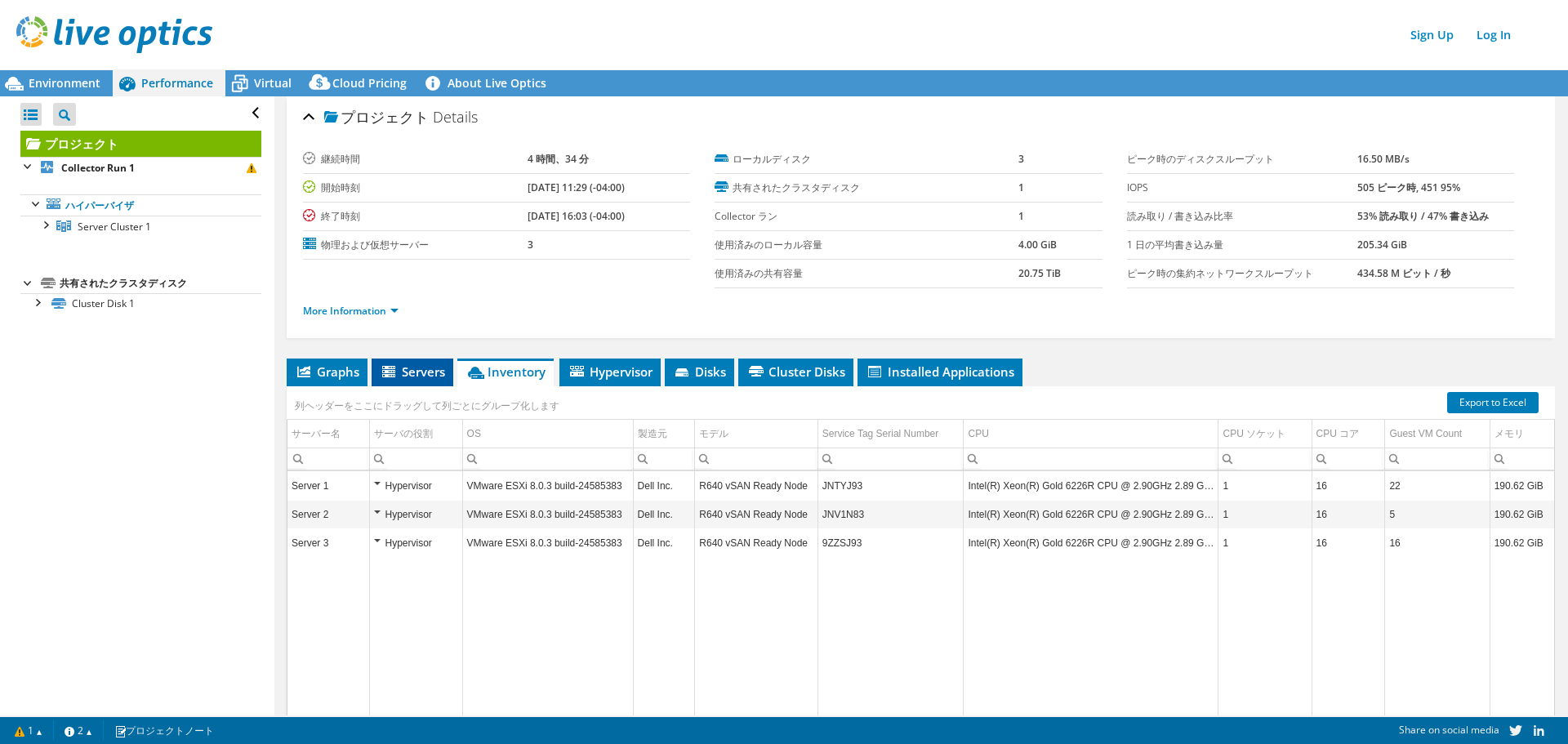
click at [434, 375] on span "Servers" at bounding box center [412, 372] width 65 height 17
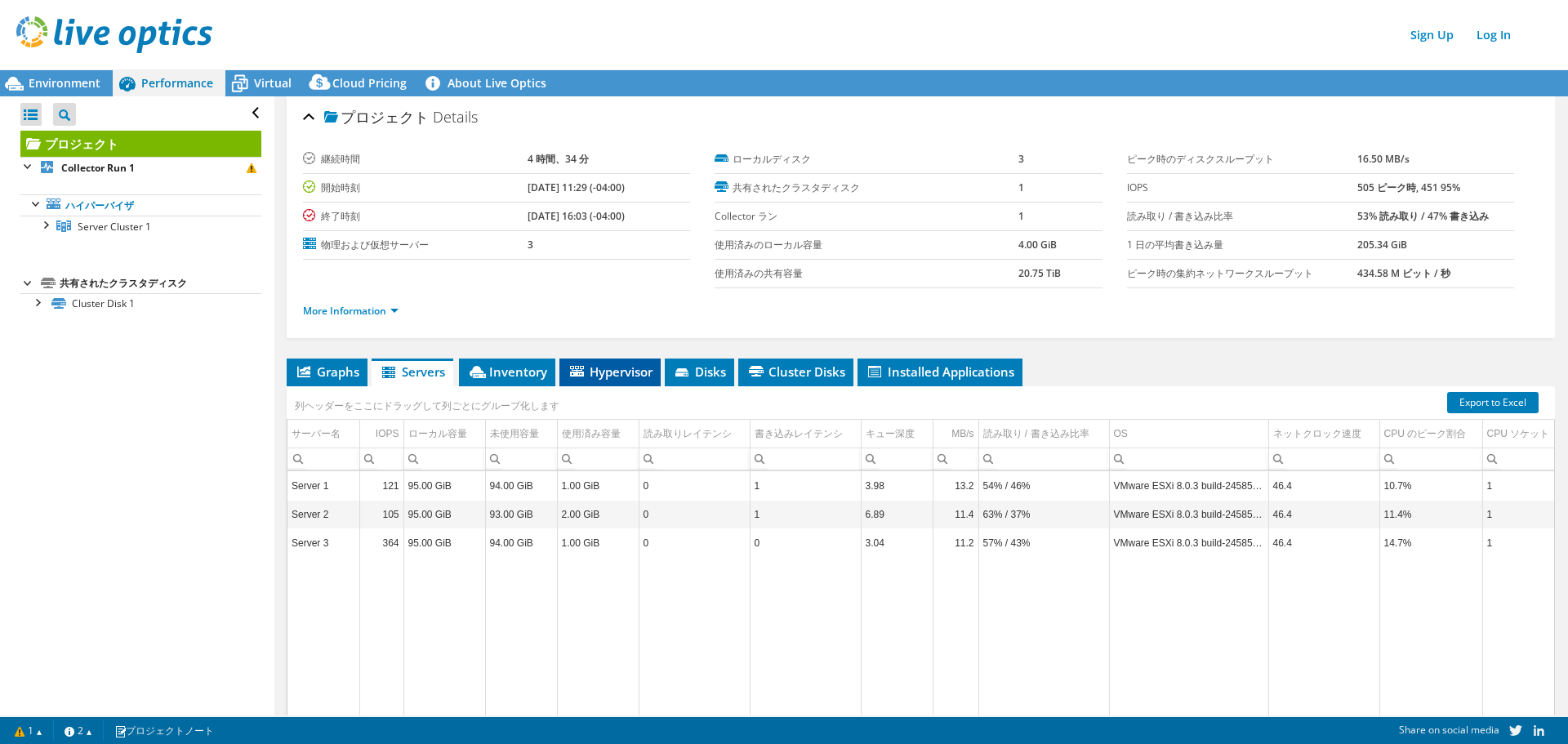
click at [646, 374] on span "Hypervisor" at bounding box center [610, 372] width 85 height 17
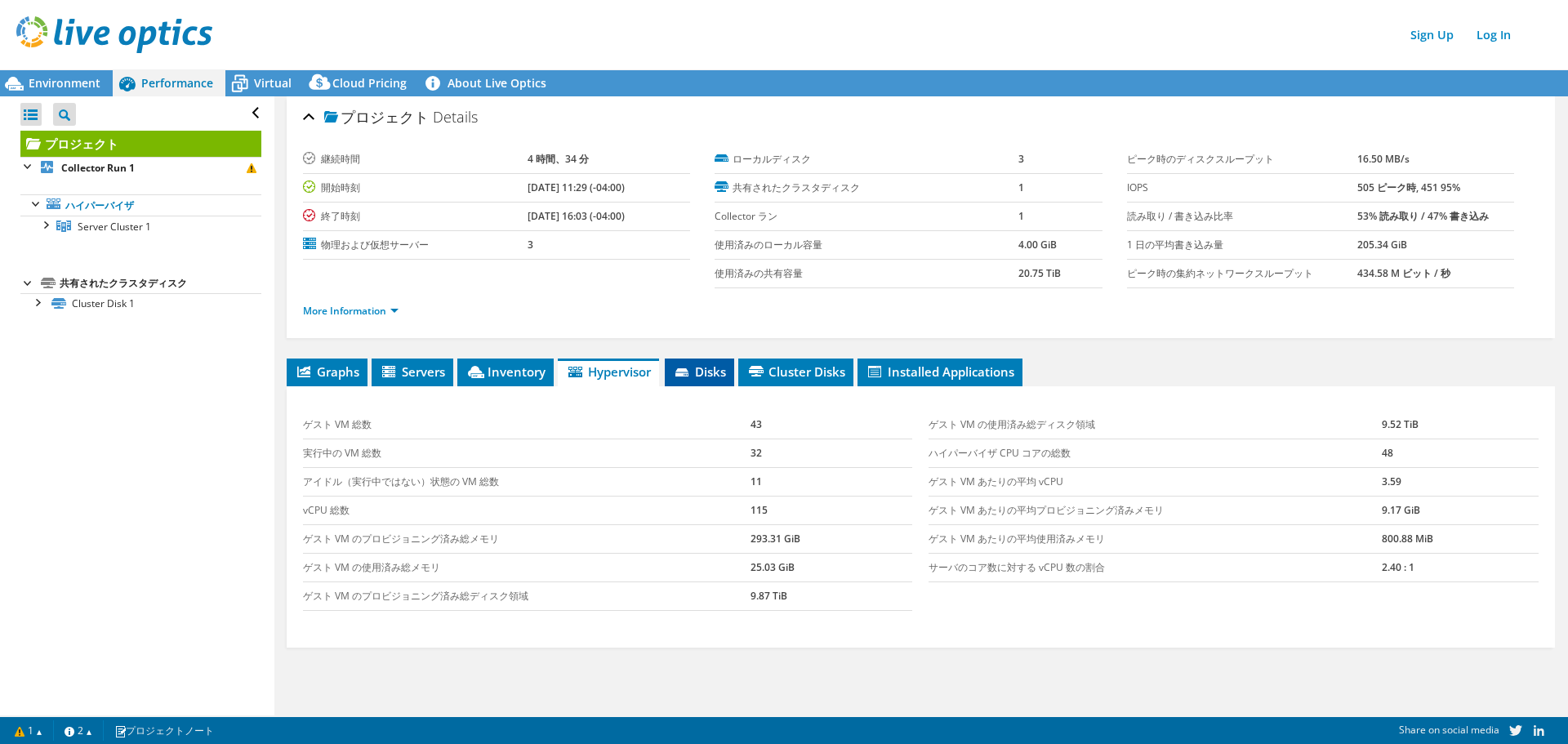
click at [716, 370] on span "Disks" at bounding box center [700, 372] width 53 height 17
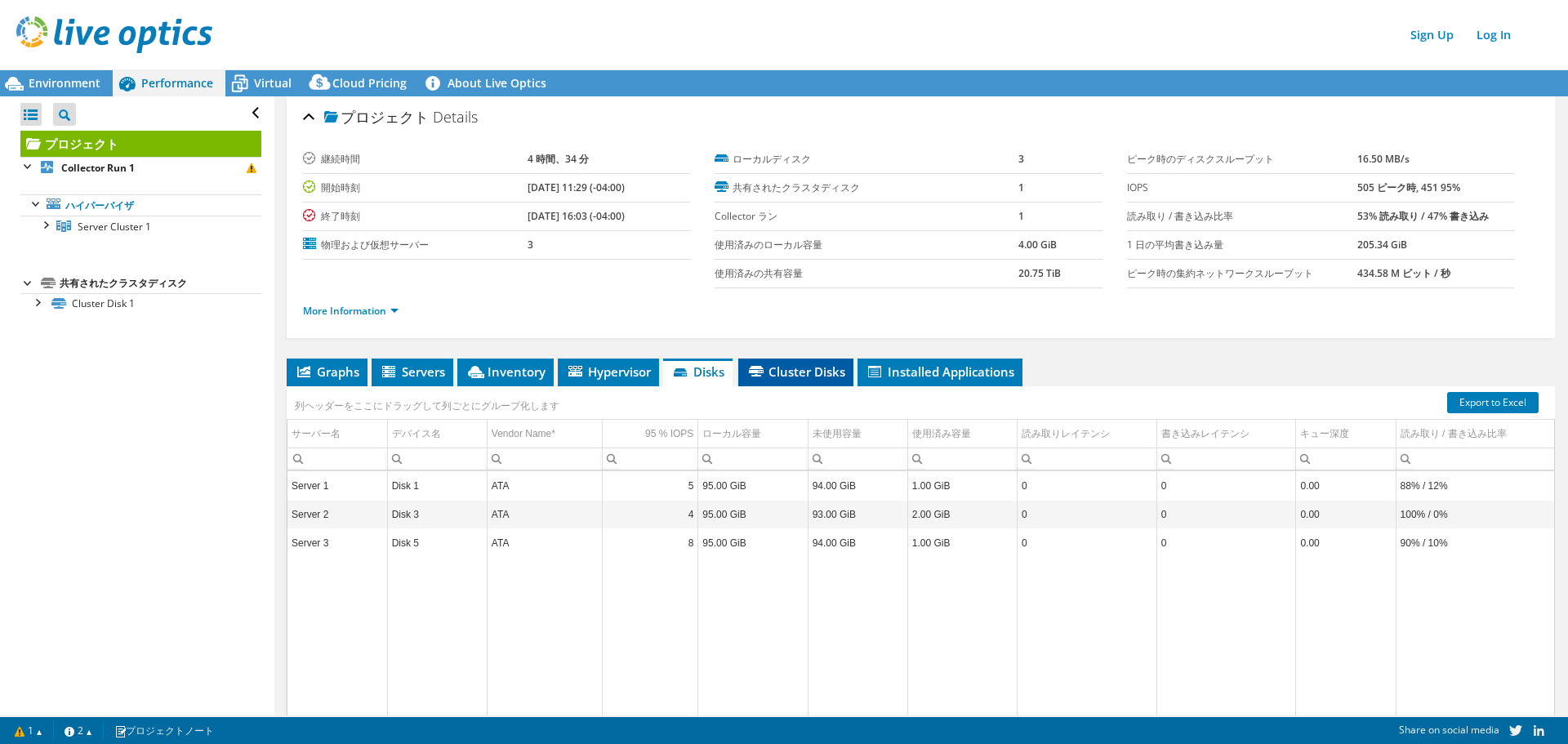
click at [815, 369] on span "Cluster Disks" at bounding box center [796, 372] width 99 height 17
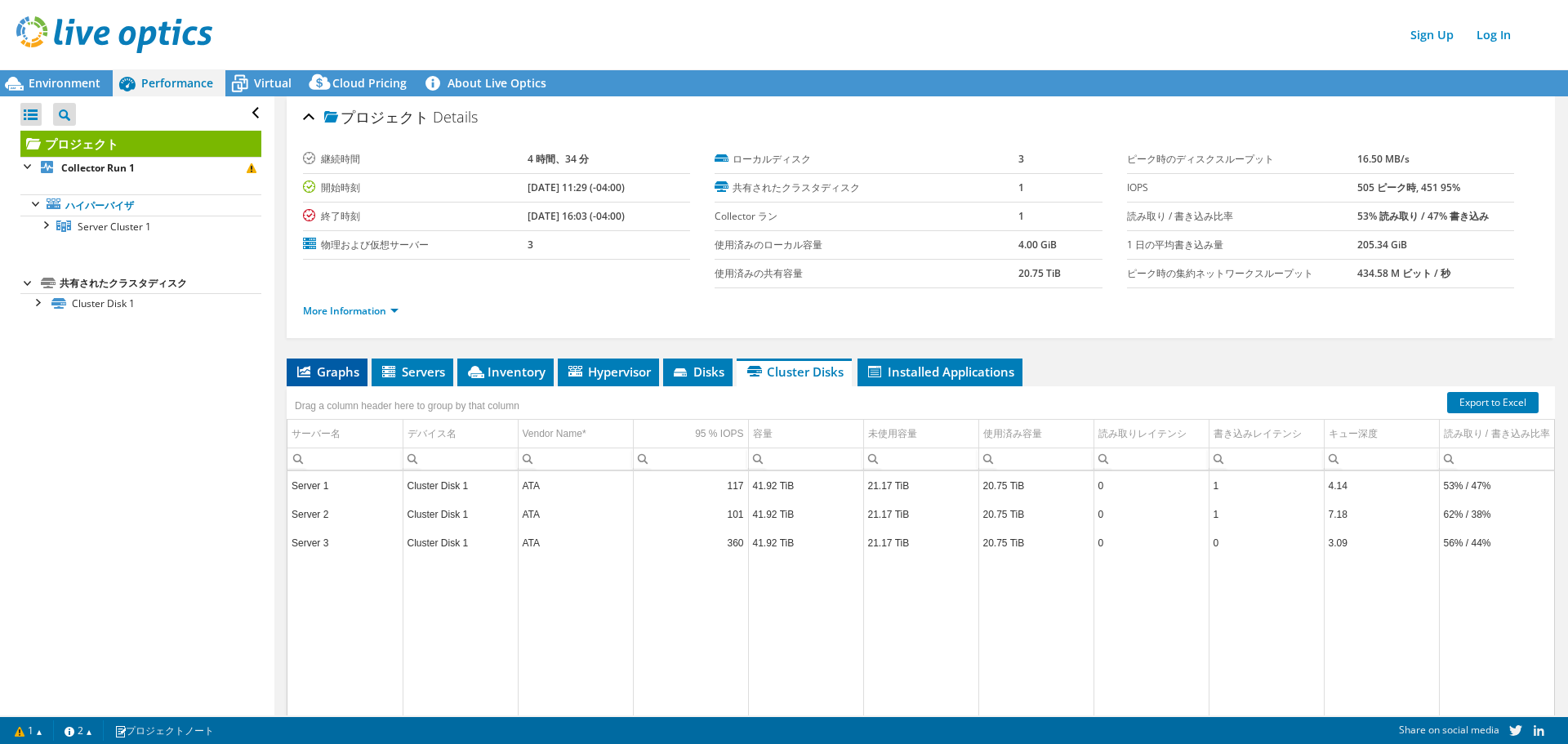
click at [345, 370] on span "Graphs" at bounding box center [327, 372] width 64 height 17
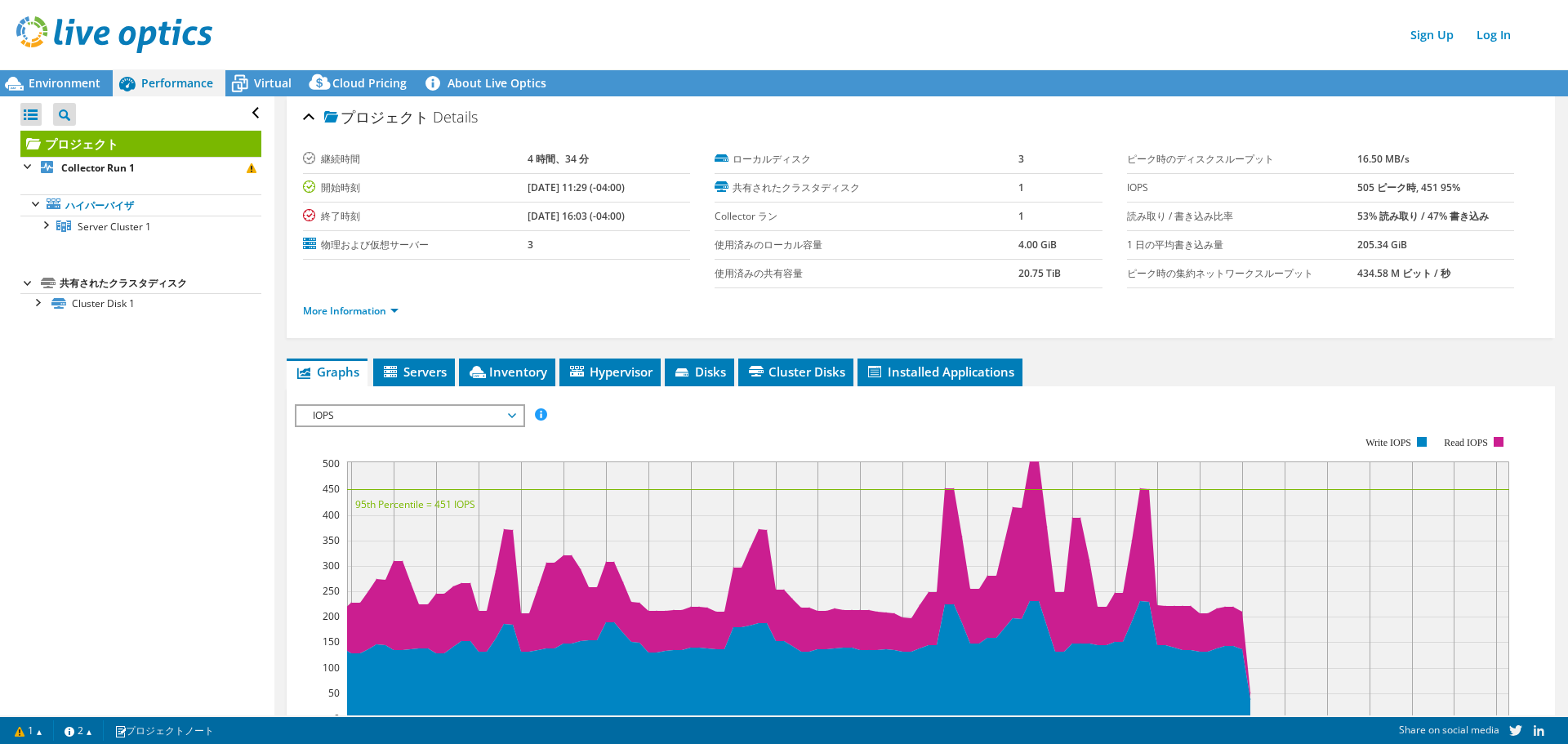
drag, startPoint x: 1551, startPoint y: 432, endPoint x: 1556, endPoint y: 467, distance: 35.4
click at [1556, 467] on article "プロジェクト Details 継続時間 4 時間、34 分 開始時刻 [DATE] 11:29 (-04:00) 終了時刻 [DATE] 16:03 (-04…" at bounding box center [921, 406] width 1293 height 619
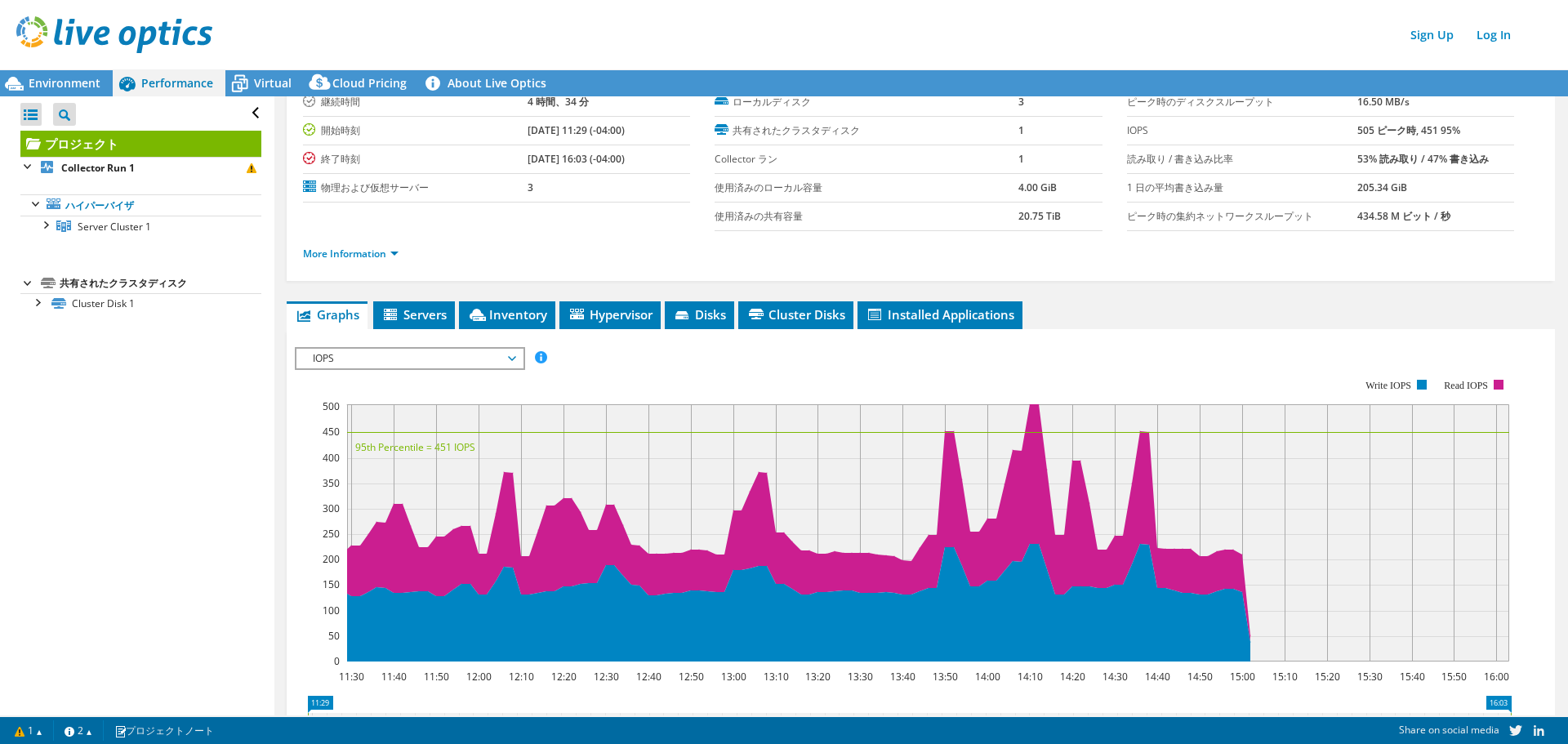
scroll to position [18, 0]
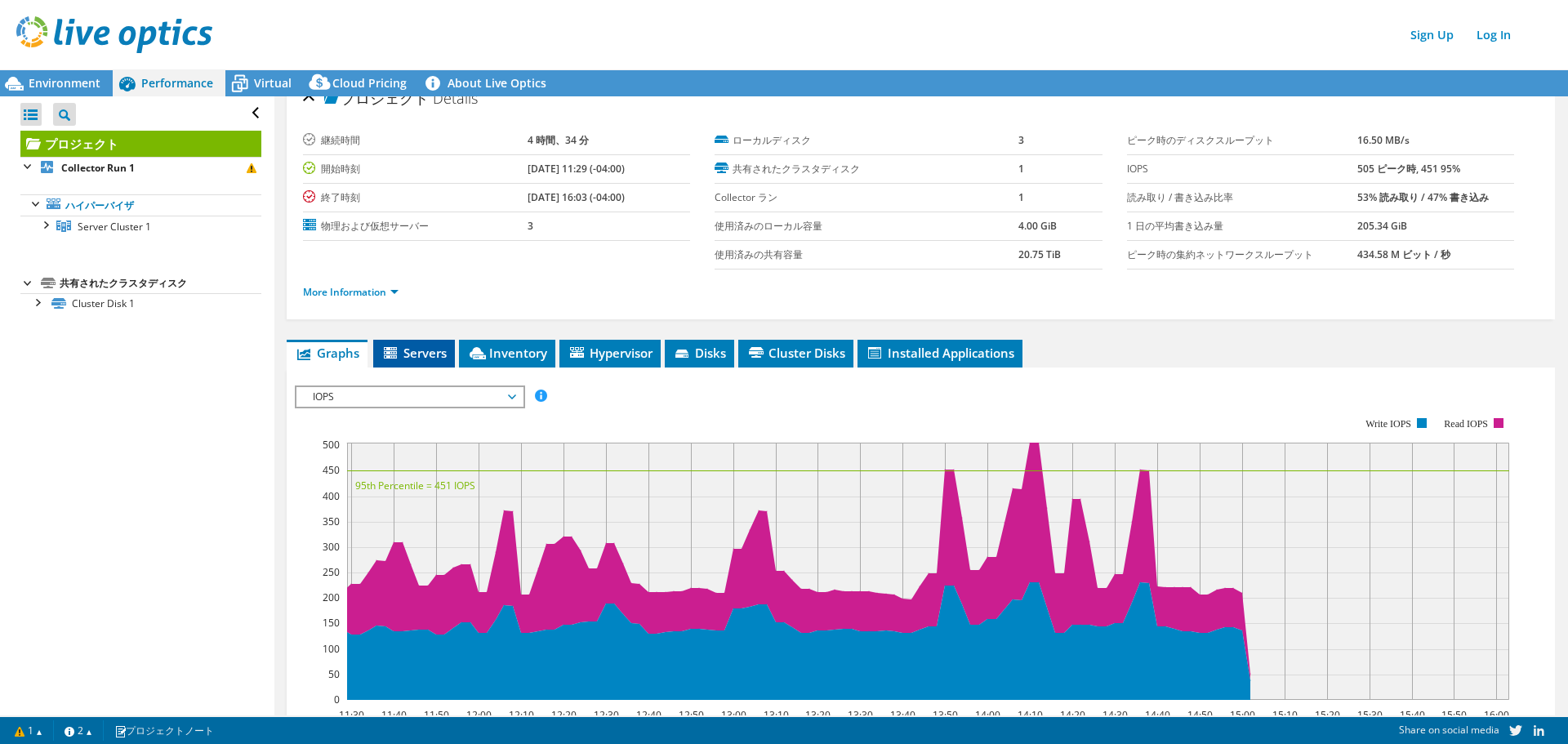
click at [439, 355] on span "Servers" at bounding box center [413, 353] width 65 height 17
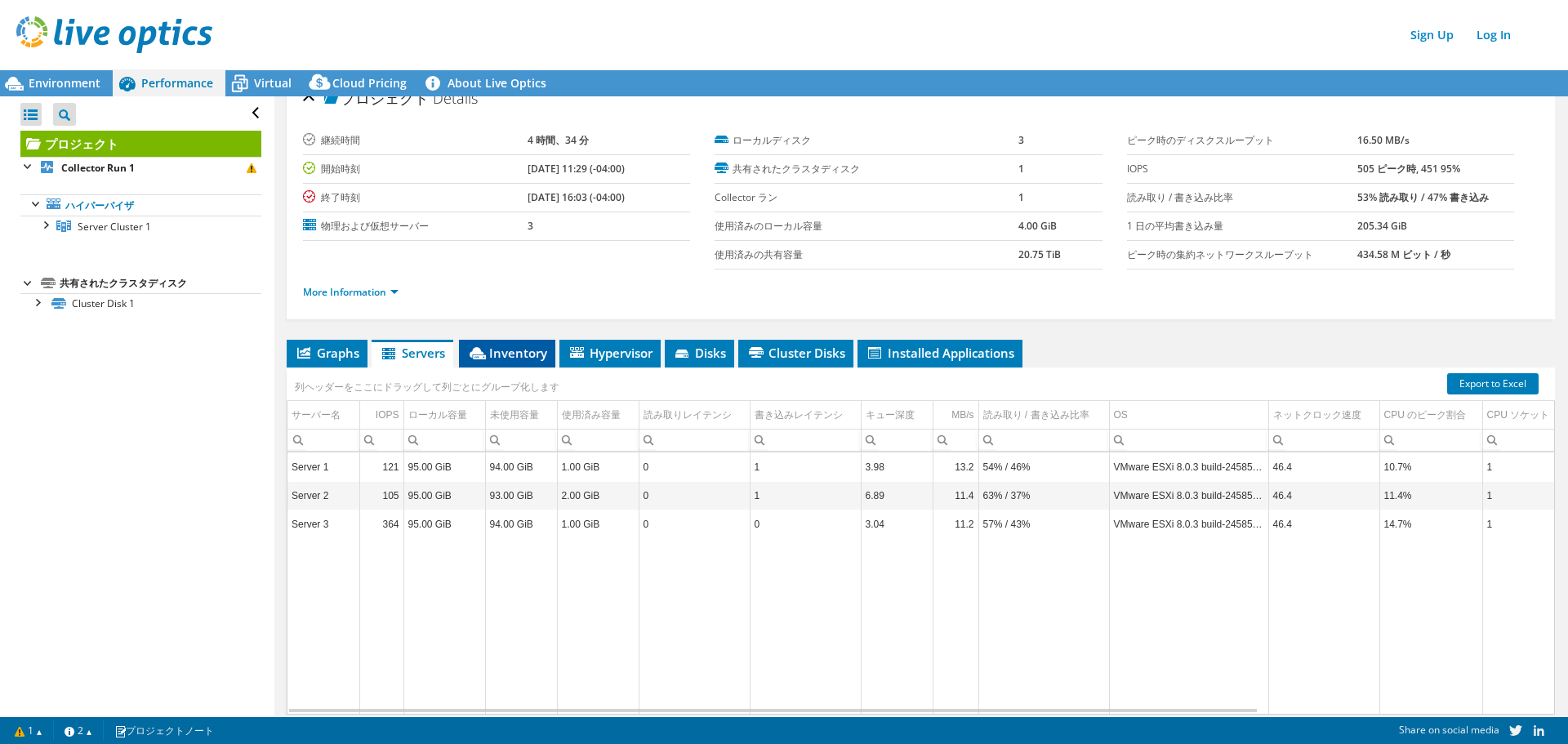
drag, startPoint x: 535, startPoint y: 347, endPoint x: 548, endPoint y: 348, distance: 13.0
click at [534, 347] on span "Inventory" at bounding box center [507, 353] width 80 height 17
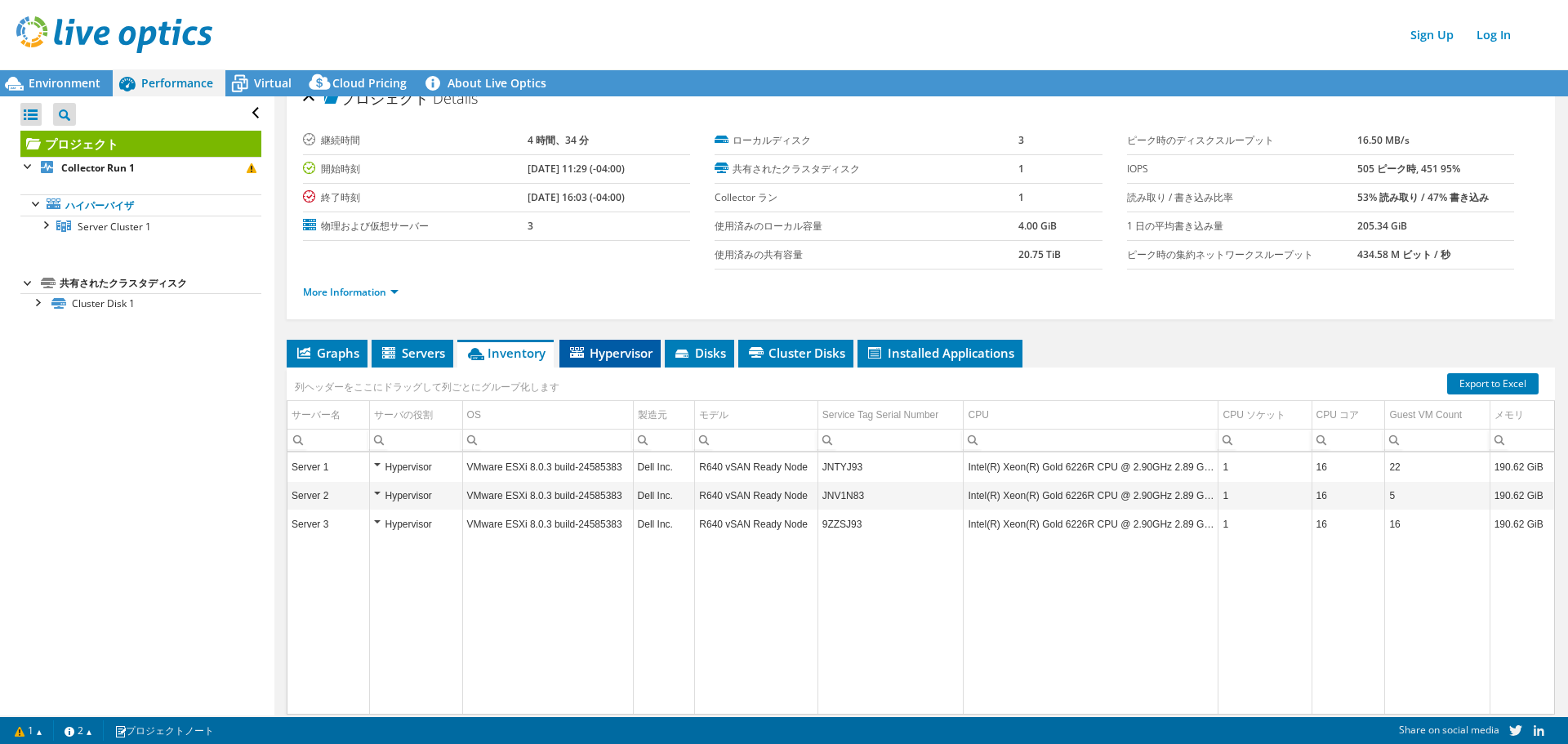
click at [615, 353] on span "Hypervisor" at bounding box center [610, 353] width 85 height 17
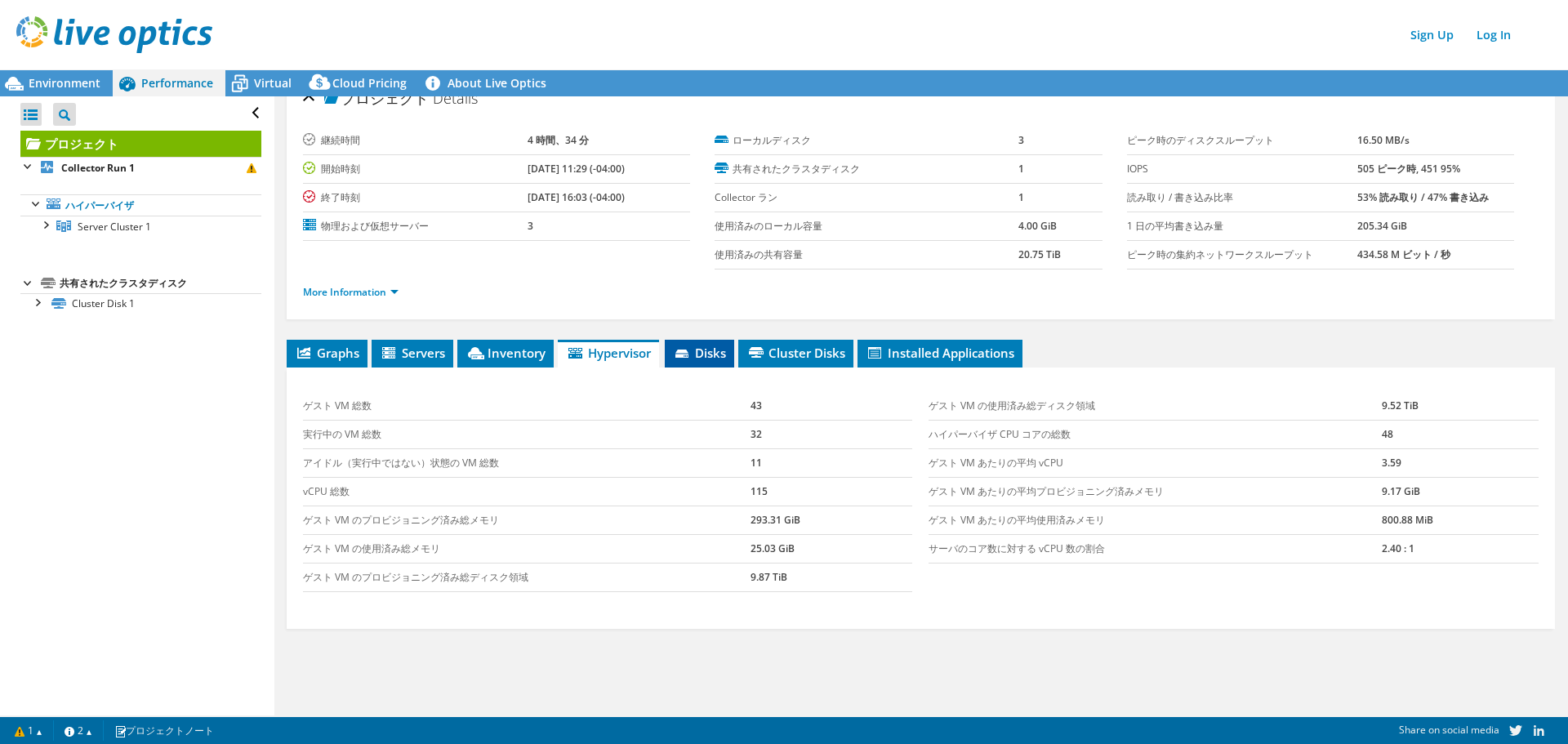
click at [703, 361] on li "Disks" at bounding box center [700, 354] width 70 height 28
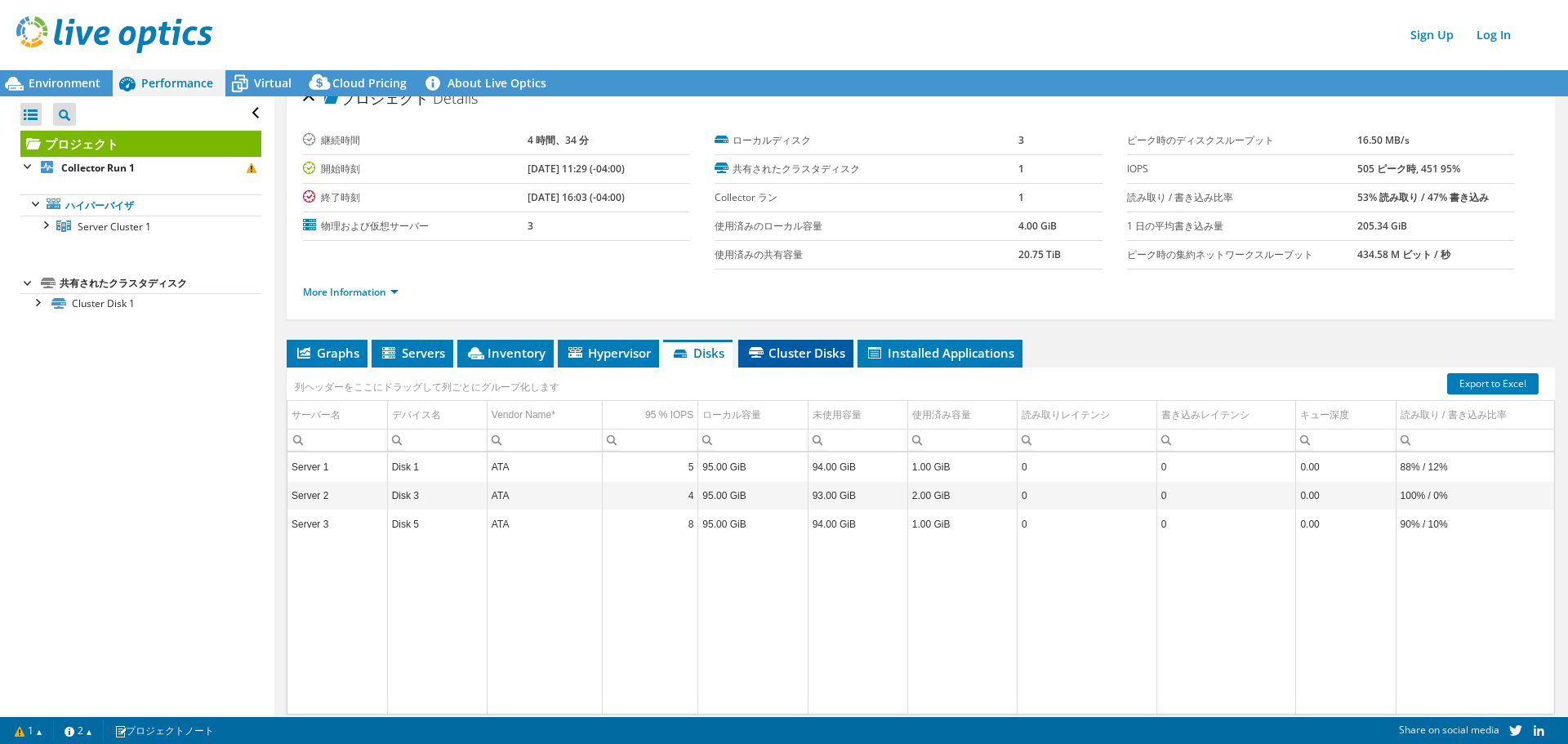
click at [810, 354] on span "Cluster Disks" at bounding box center [796, 353] width 99 height 17
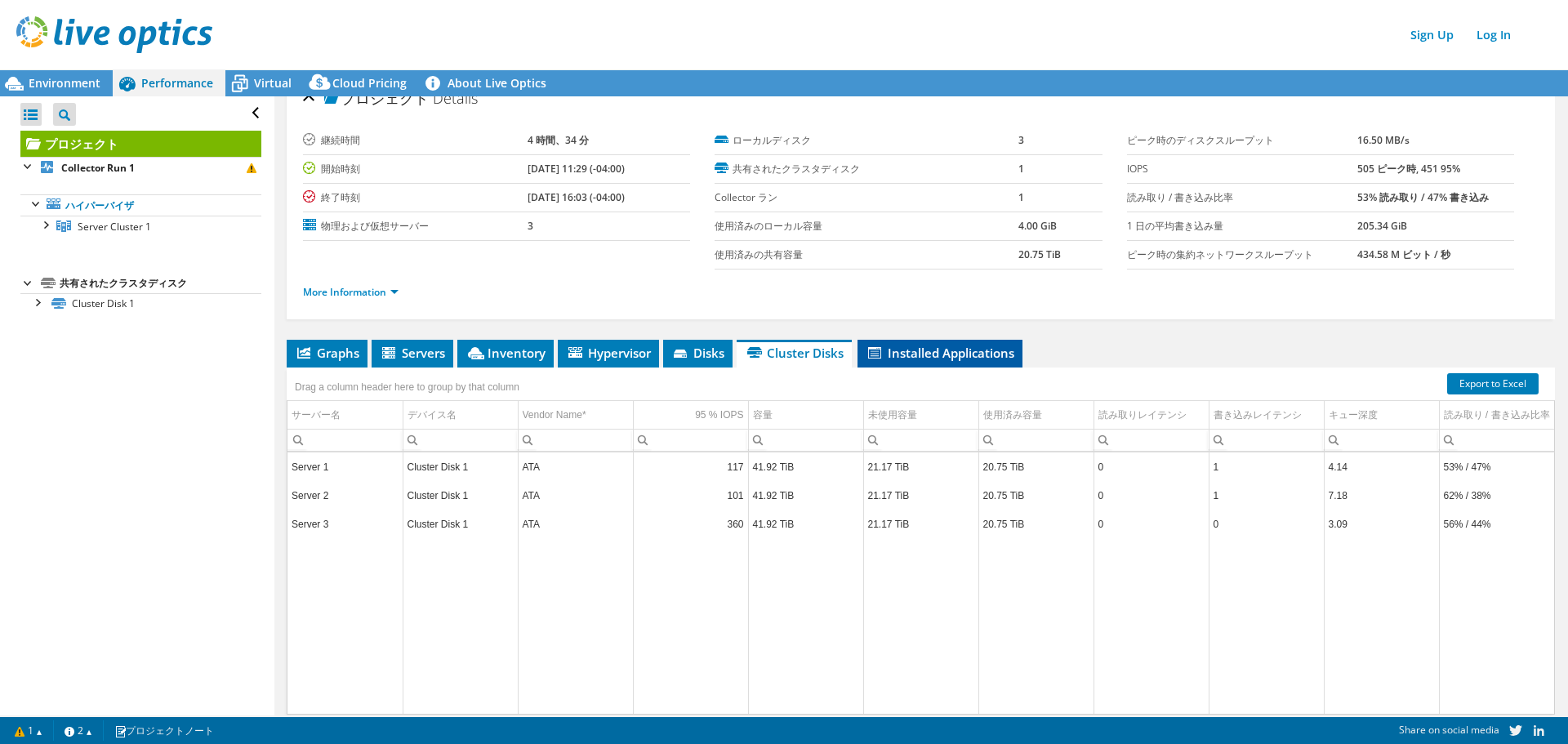
click at [925, 364] on li "Installed Applications" at bounding box center [941, 354] width 165 height 28
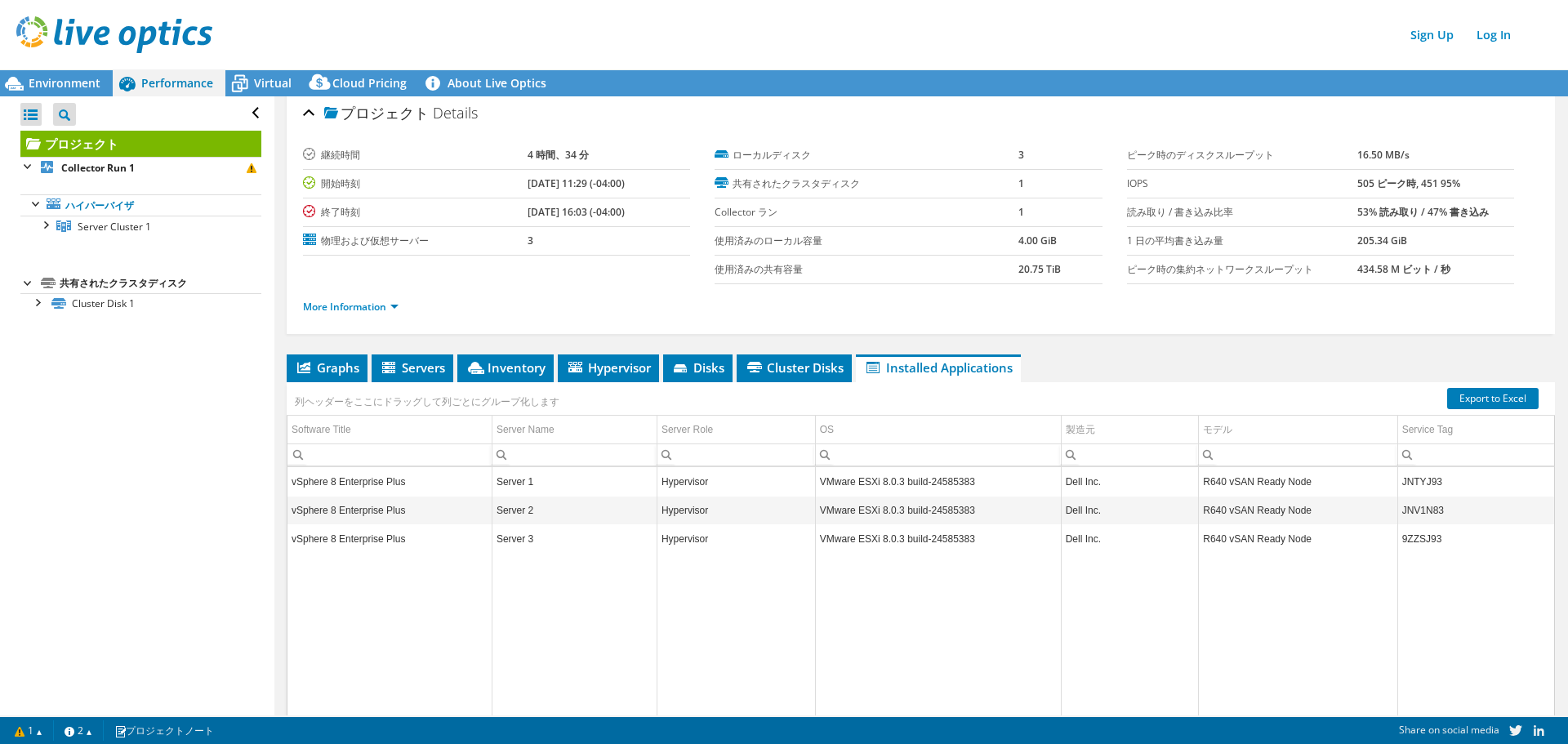
scroll to position [0, 0]
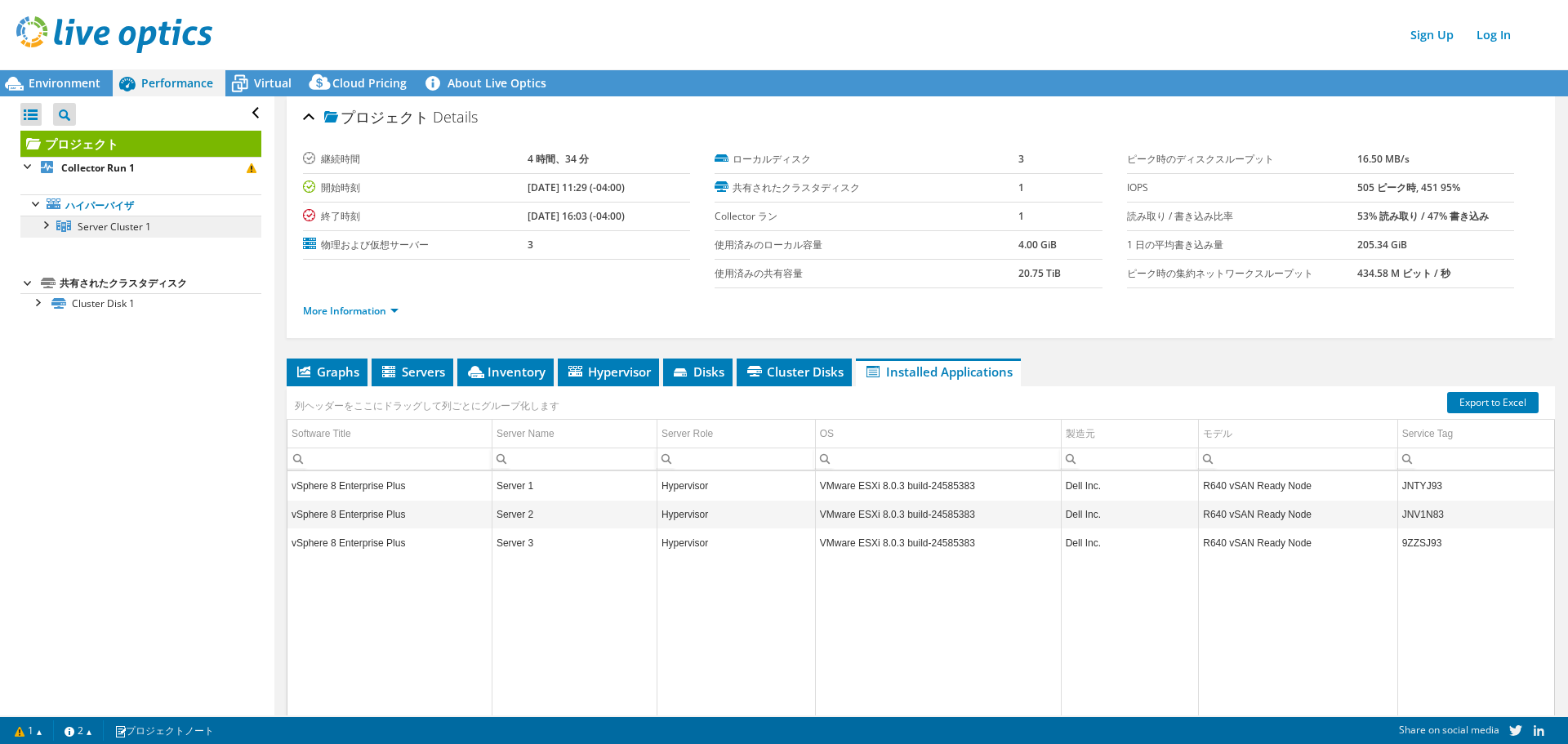
drag, startPoint x: 85, startPoint y: 221, endPoint x: 120, endPoint y: 224, distance: 35.1
click at [85, 221] on span "Server Cluster 1" at bounding box center [114, 226] width 73 height 14
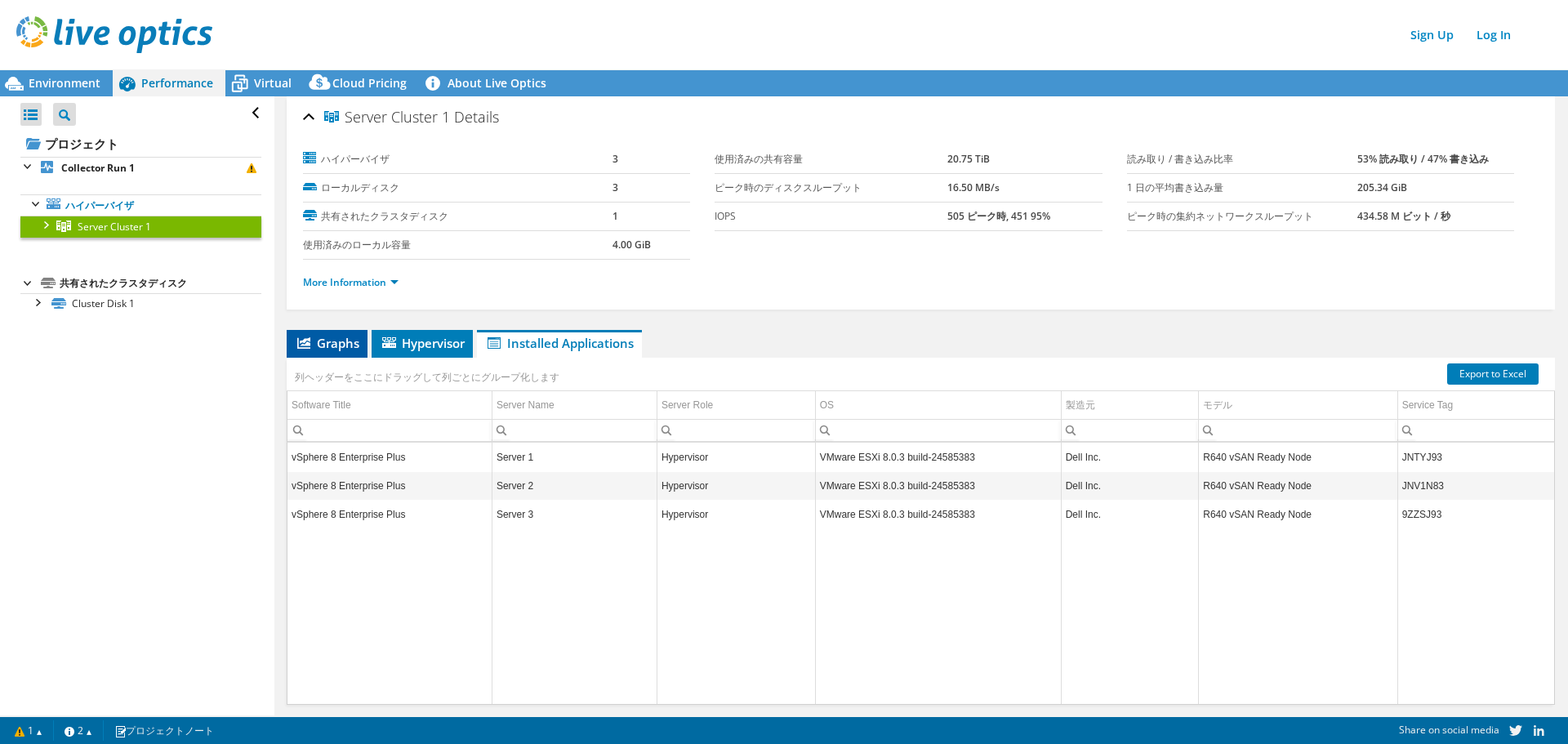
click at [340, 353] on li "Graphs" at bounding box center [327, 344] width 81 height 28
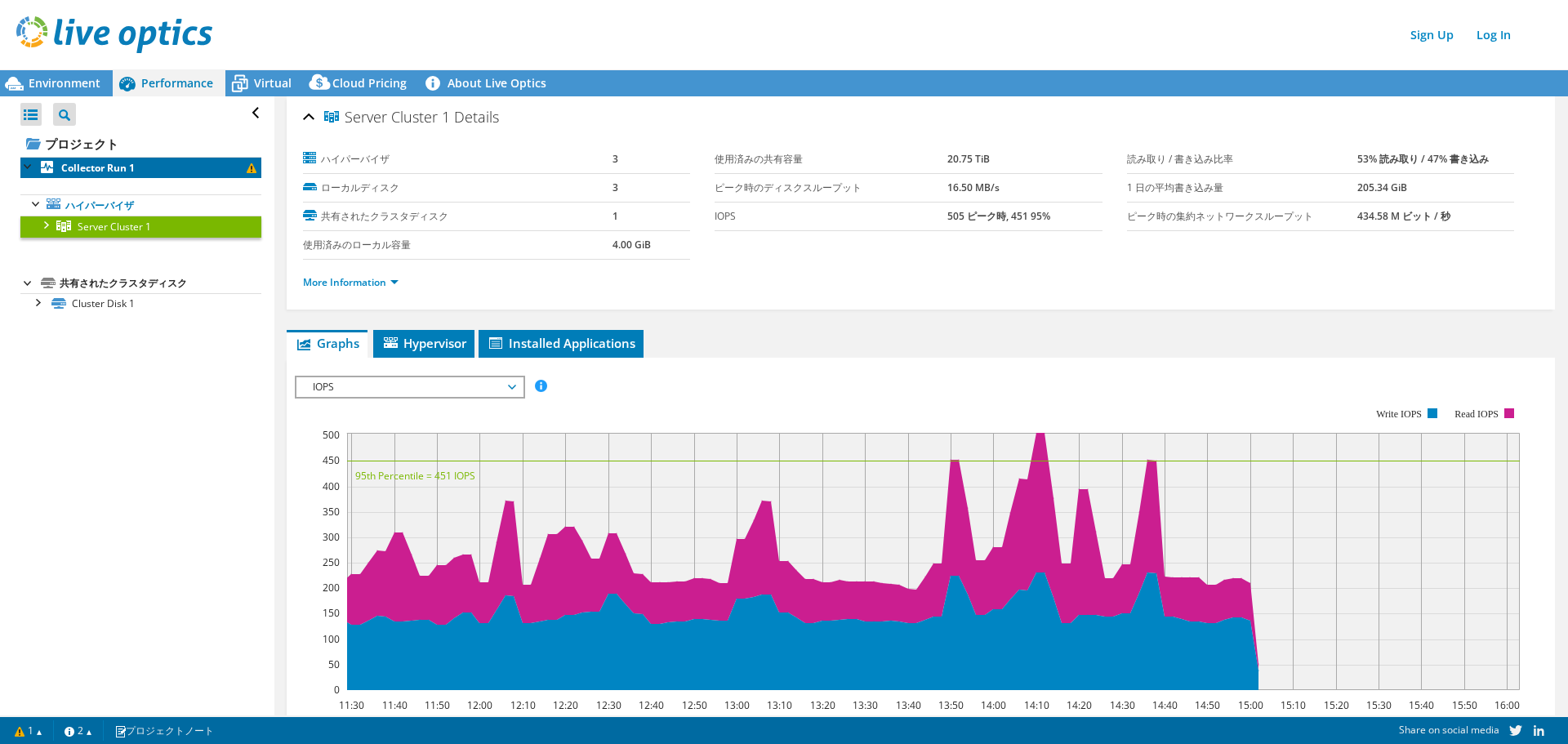
click at [105, 165] on b "Collector Run 1" at bounding box center [98, 167] width 73 height 14
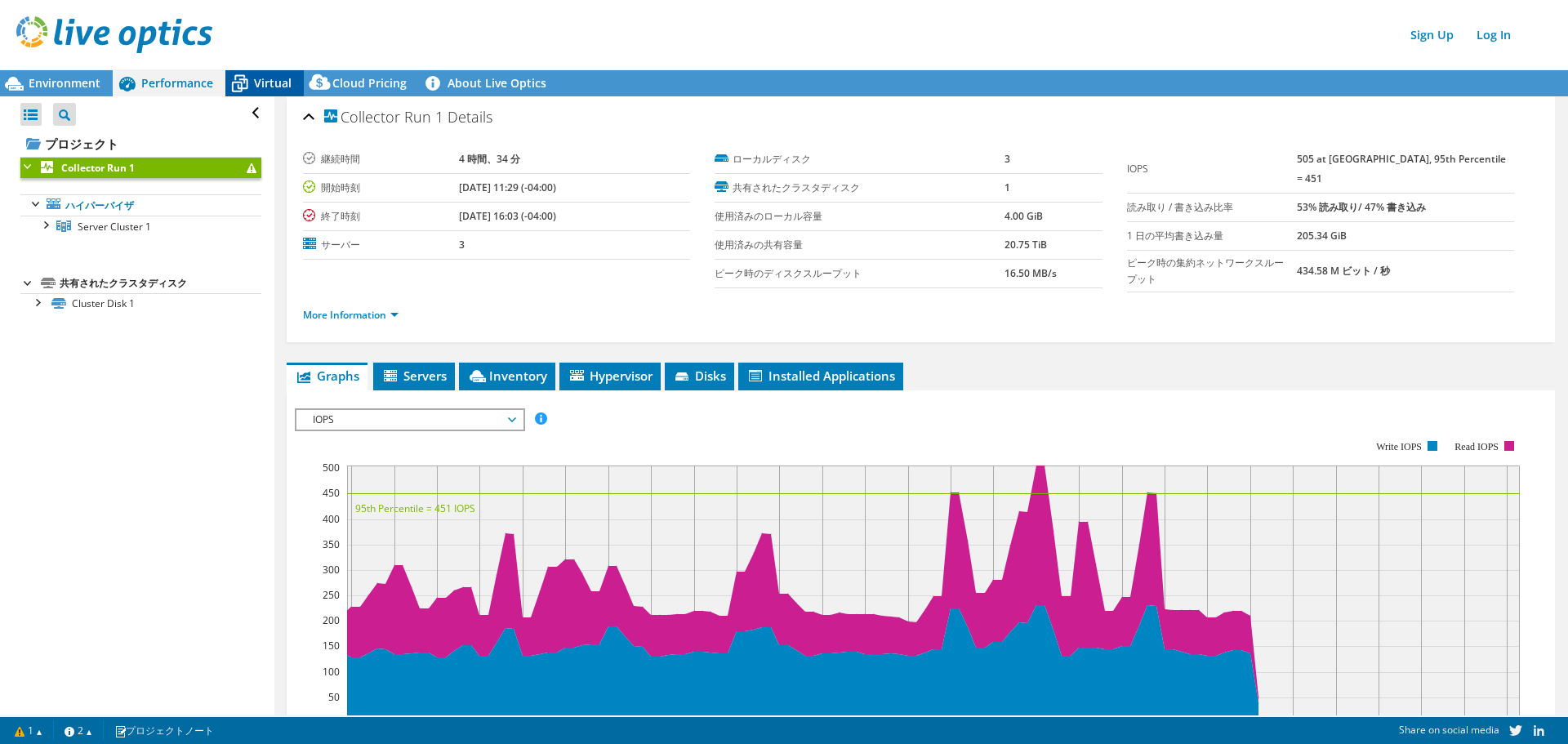
click at [258, 77] on span "Virtual" at bounding box center [272, 83] width 38 height 16
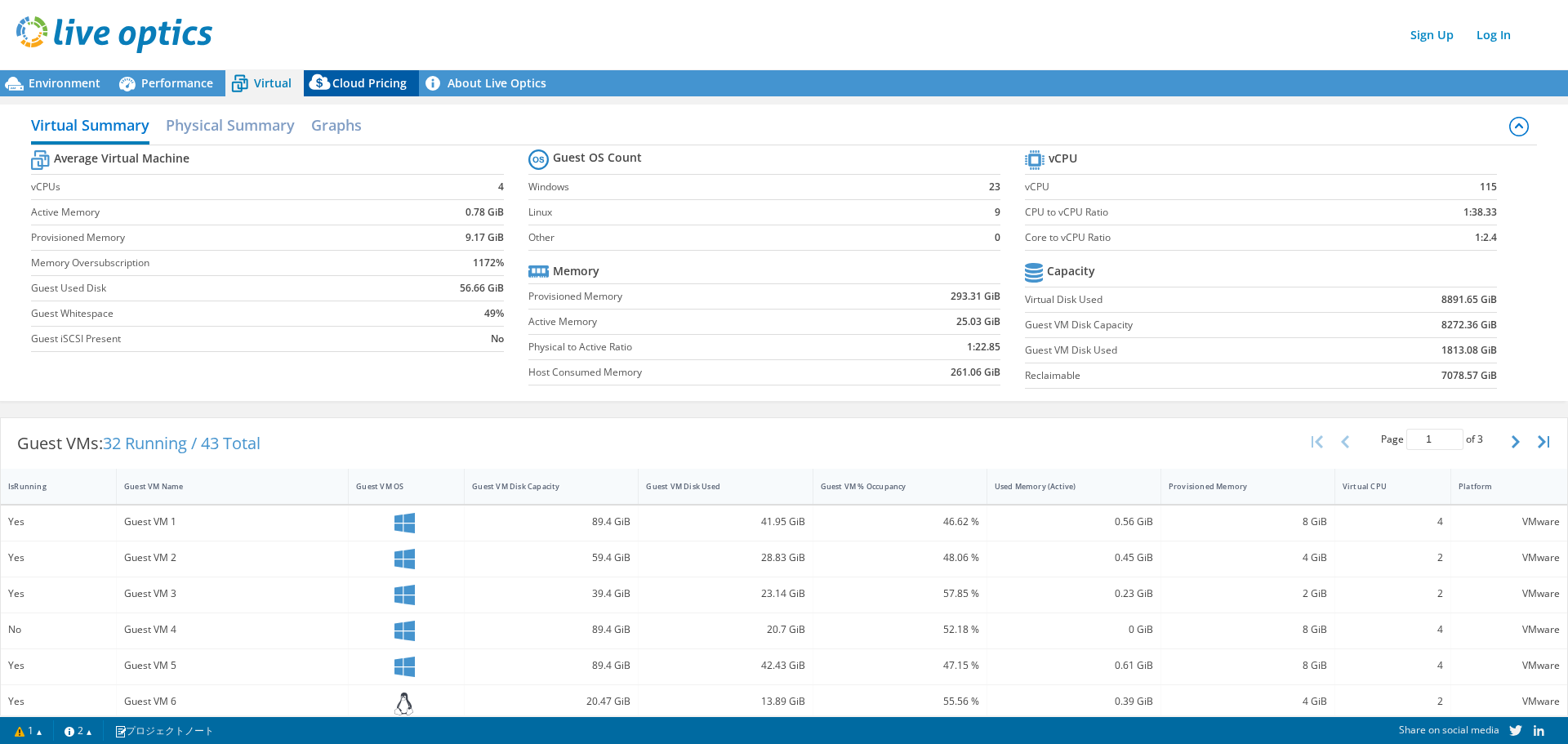
click at [362, 81] on span "Cloud Pricing" at bounding box center [369, 83] width 74 height 16
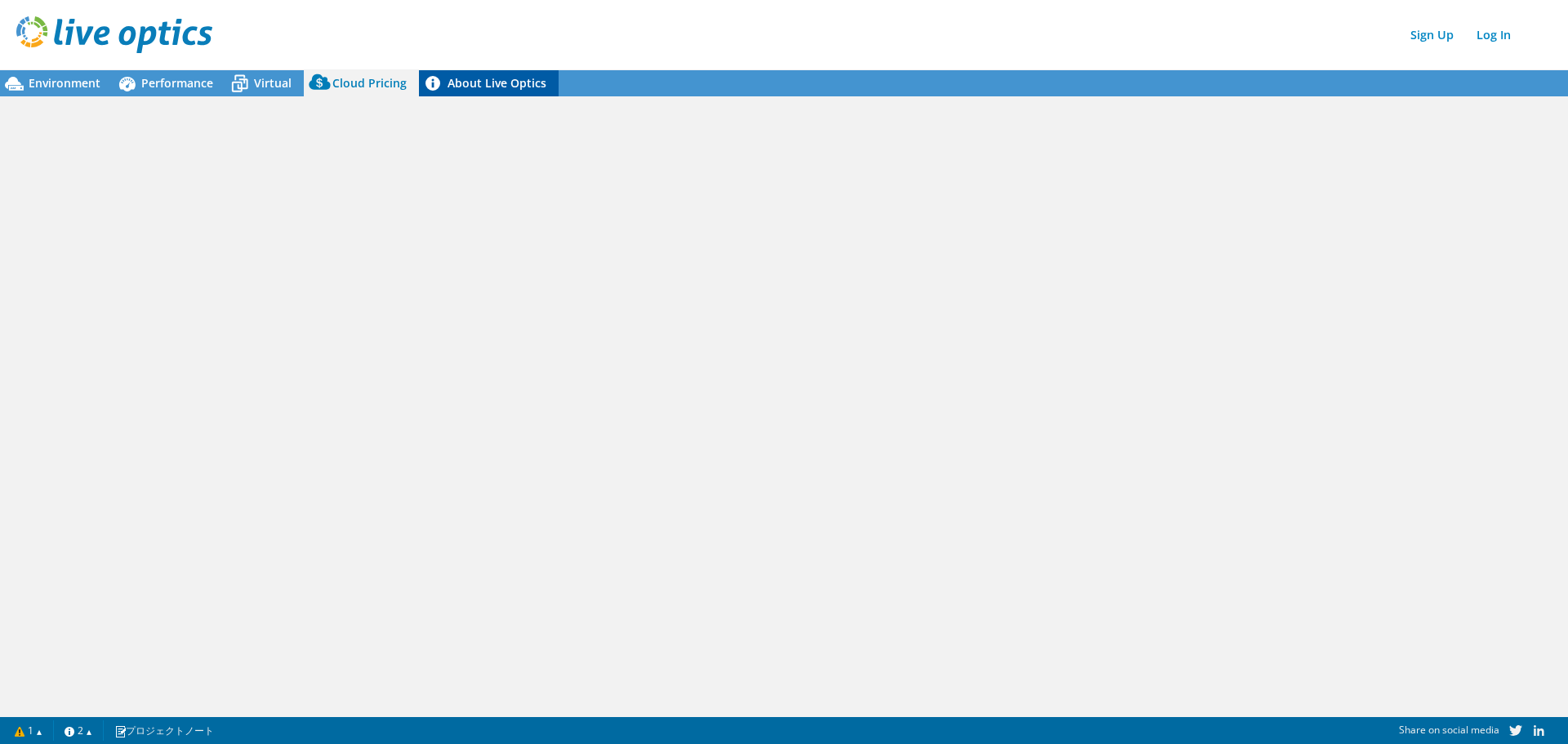
click at [475, 81] on link "About Live Optics" at bounding box center [489, 83] width 140 height 26
click at [257, 85] on span "Virtual" at bounding box center [272, 83] width 38 height 16
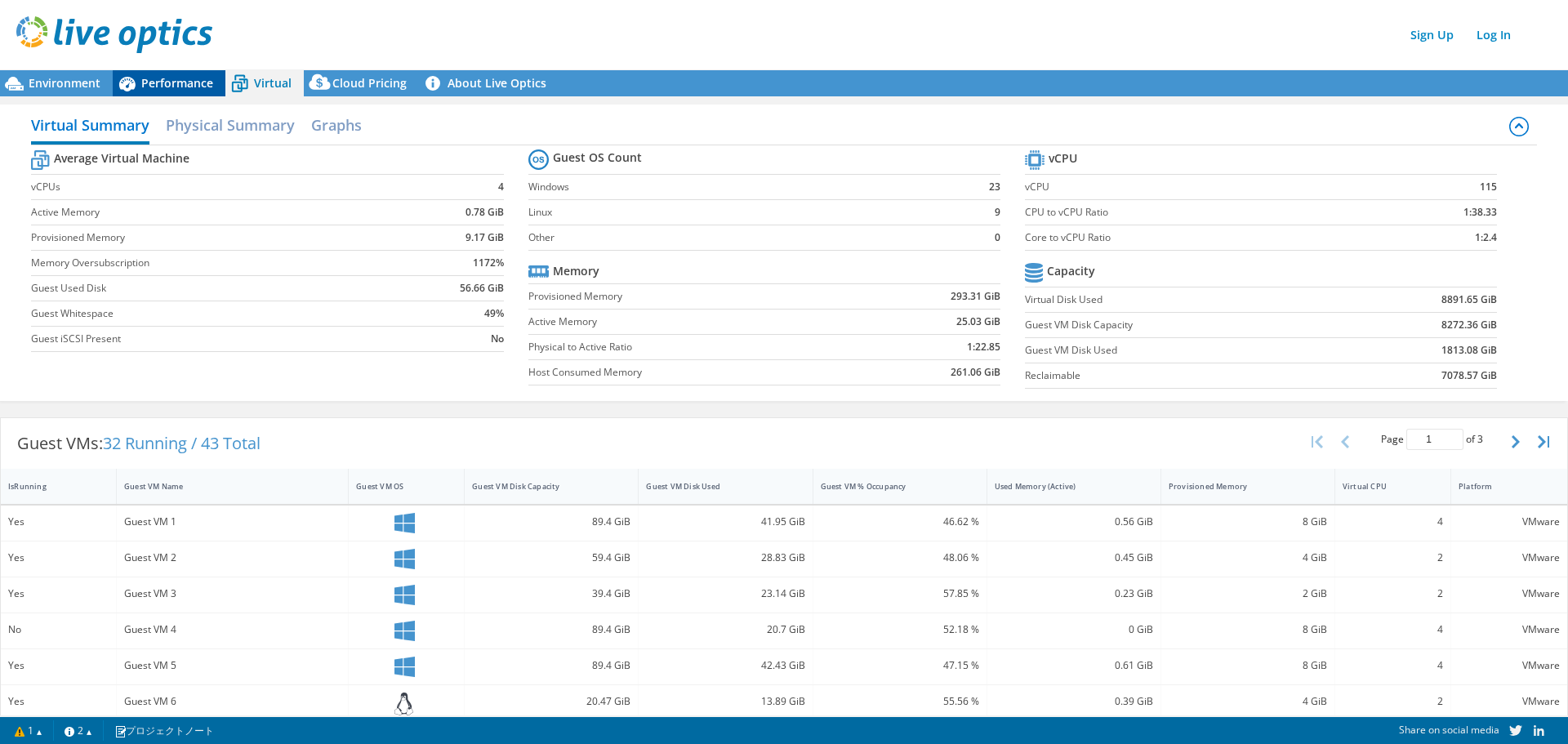
click at [162, 85] on span "Performance" at bounding box center [177, 83] width 72 height 16
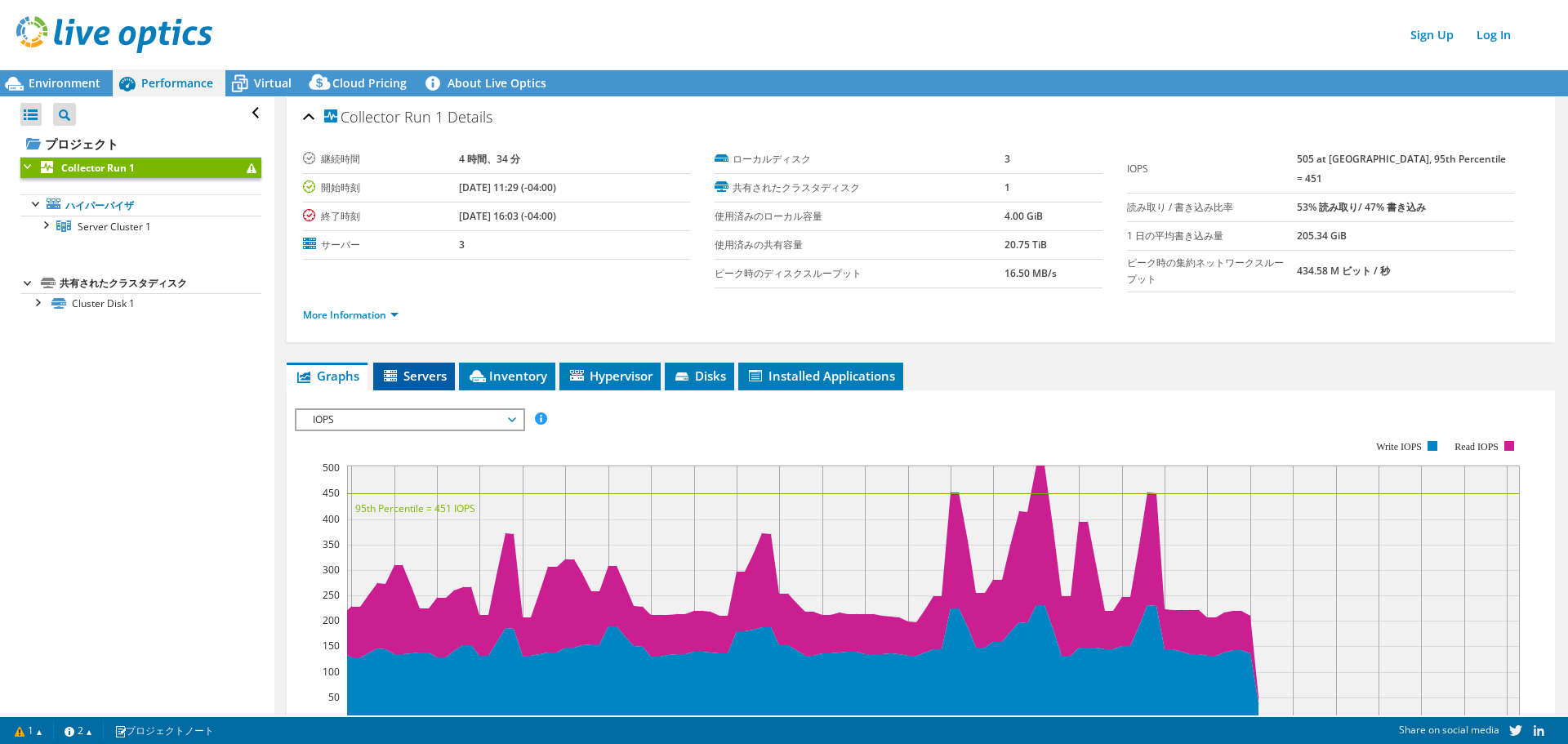
click at [412, 370] on span "Servers" at bounding box center [413, 376] width 65 height 17
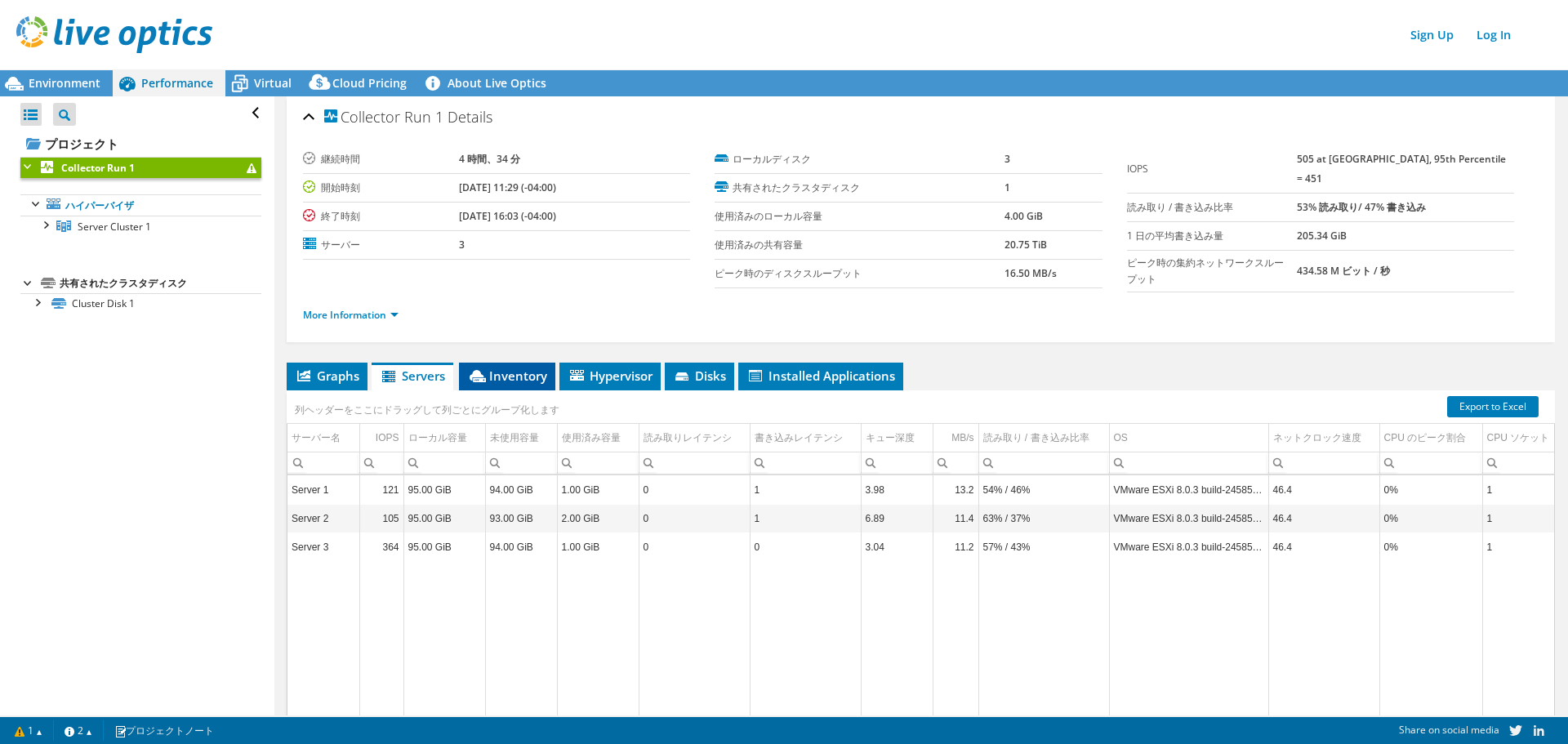
click at [499, 374] on span "Inventory" at bounding box center [507, 376] width 80 height 17
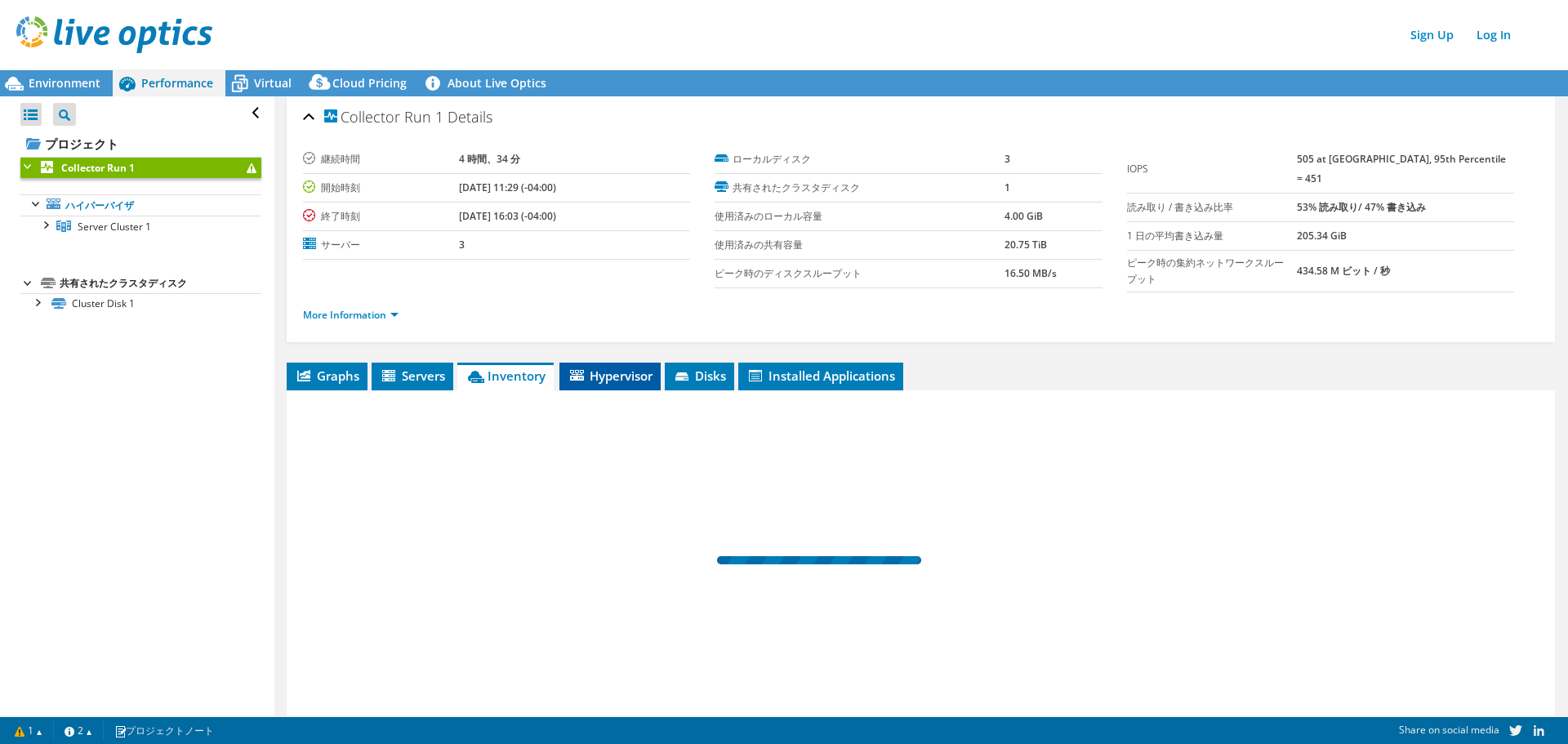
click at [619, 376] on span "Hypervisor" at bounding box center [610, 376] width 85 height 17
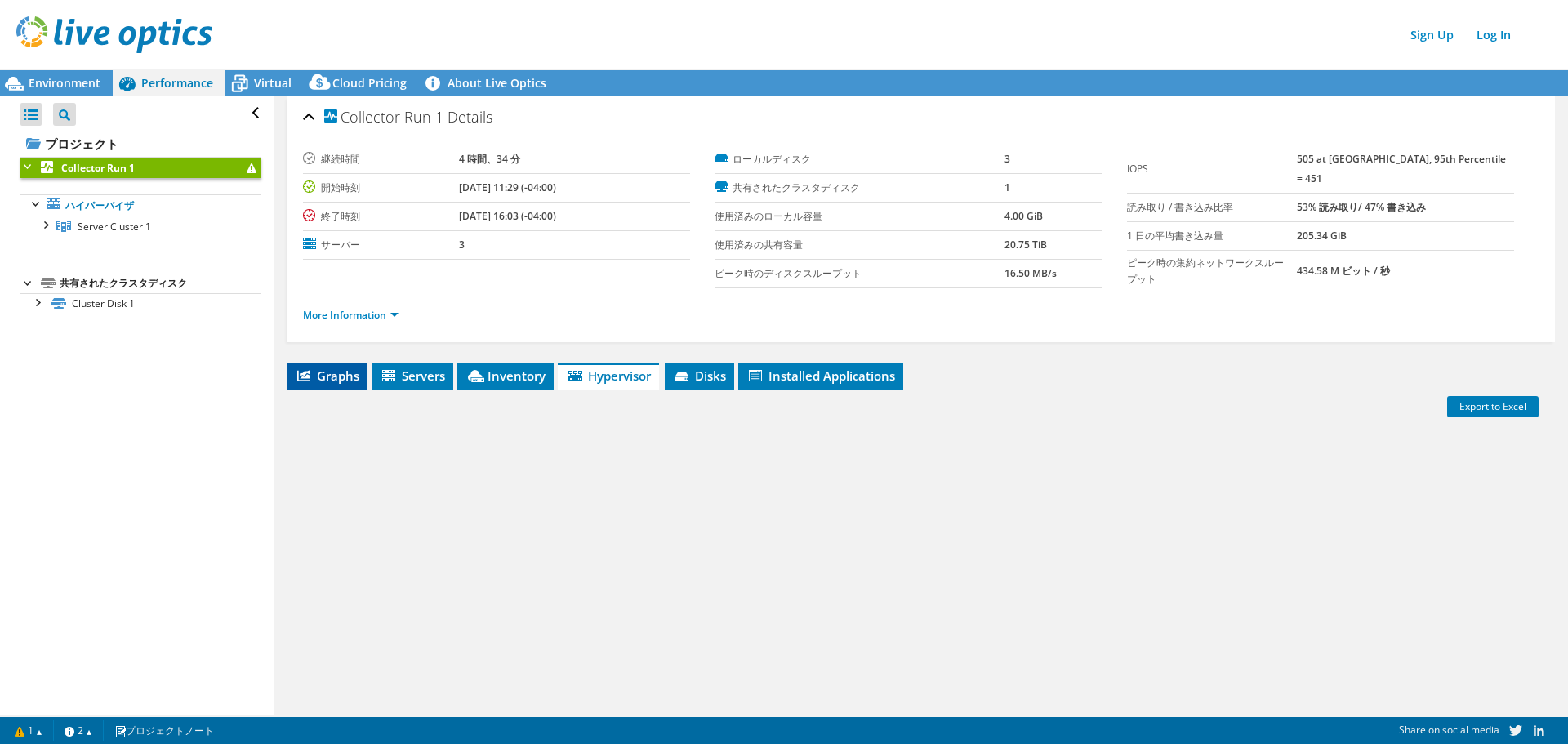
click at [320, 370] on span "Graphs" at bounding box center [327, 376] width 64 height 17
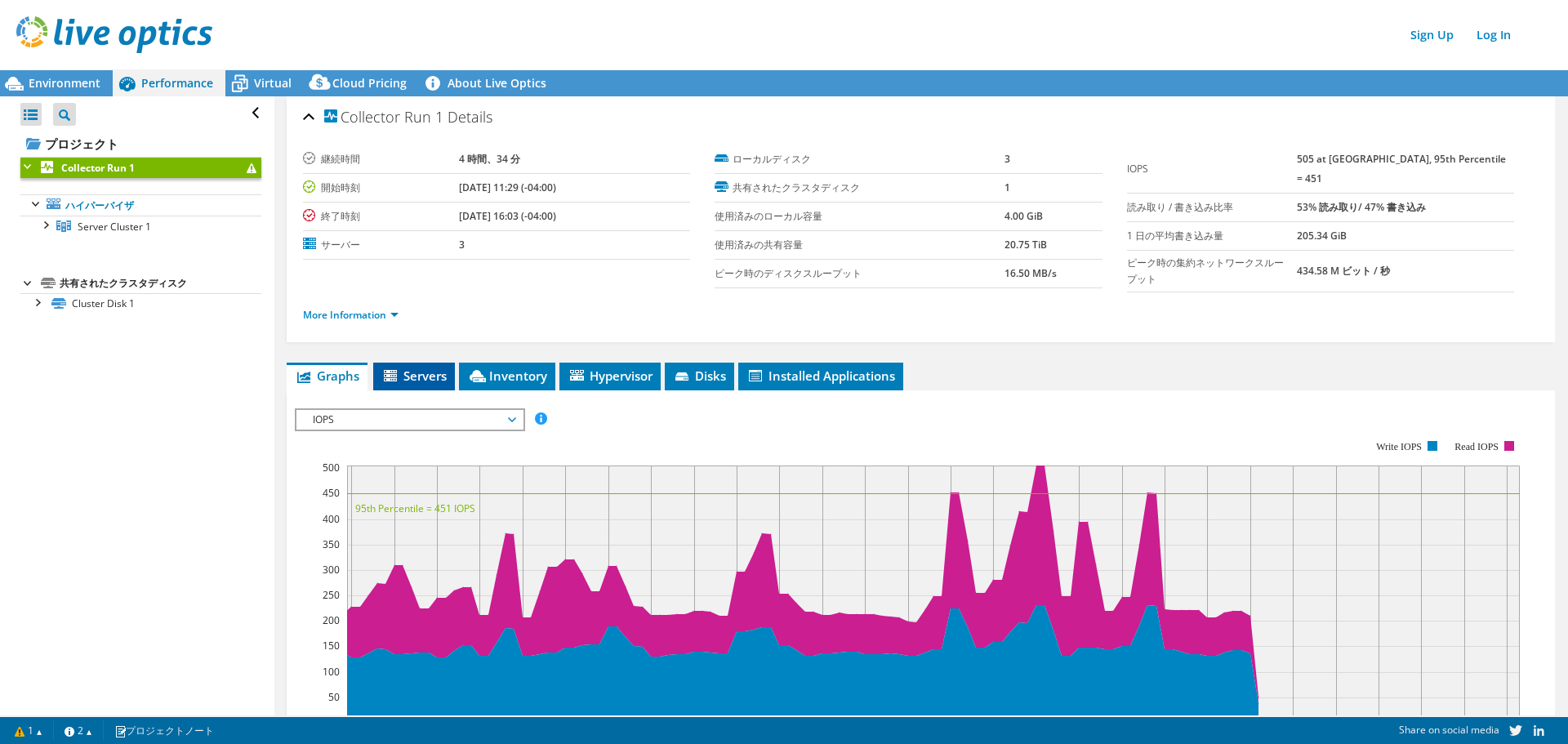
click at [425, 367] on span "Servers" at bounding box center [413, 376] width 65 height 17
